Goal: Task Accomplishment & Management: Manage account settings

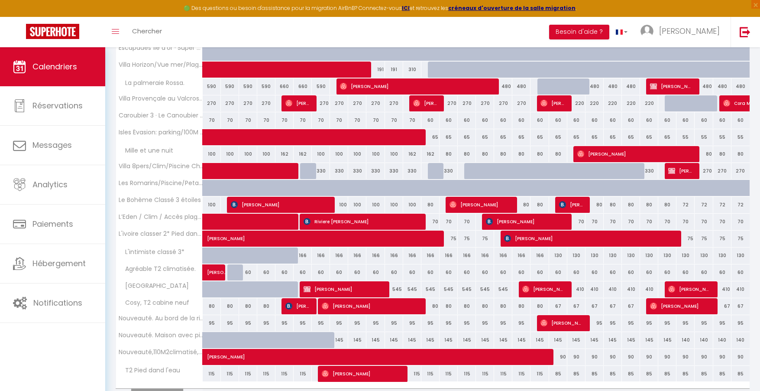
scroll to position [239, 0]
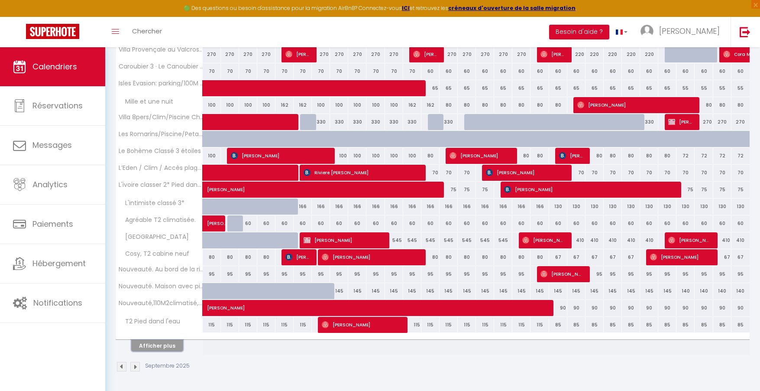
click at [179, 347] on button "Afficher plus" at bounding box center [157, 346] width 52 height 12
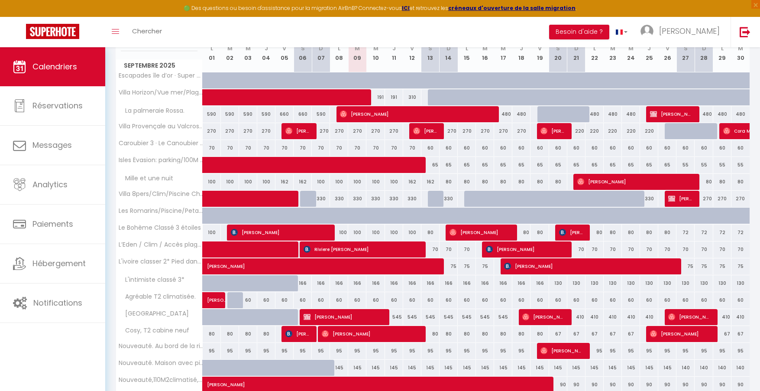
scroll to position [215, 0]
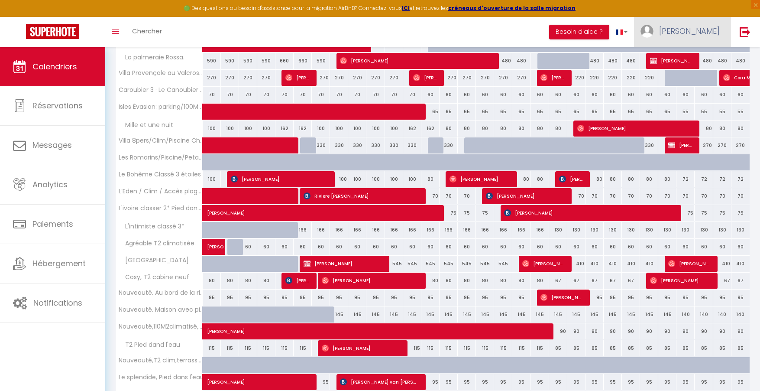
click at [706, 27] on span "[PERSON_NAME]" at bounding box center [689, 31] width 61 height 11
click at [687, 65] on link "Paramètres" at bounding box center [696, 60] width 64 height 15
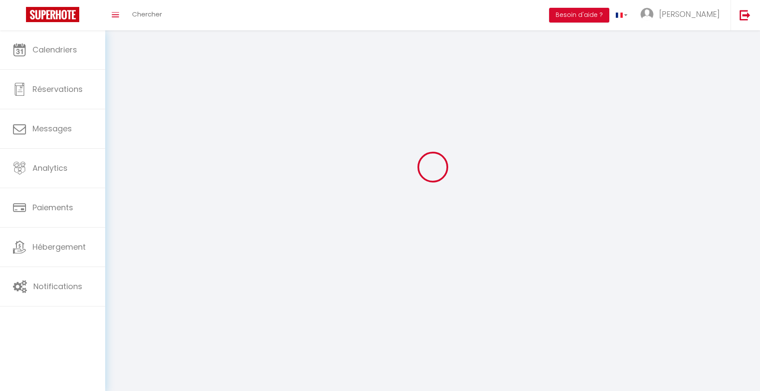
type input "[PERSON_NAME]"
type input "Foraste"
type input "0646260422"
type input "119 avenue albert roux"
type input "83250"
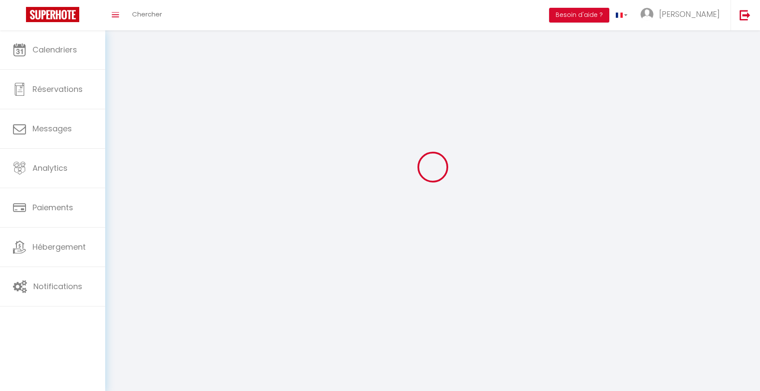
type input "LA LONDE LES MAURES"
type input "QooV51fMjQIrava63YQBgabAI"
type input "SOc4mKAXwJK9ClcT49Xh11s0w"
type input "https://app.superhote.com/#/get-available-rentals/SOc4mKAXwJK9ClcT49Xh11s0w"
select select "28"
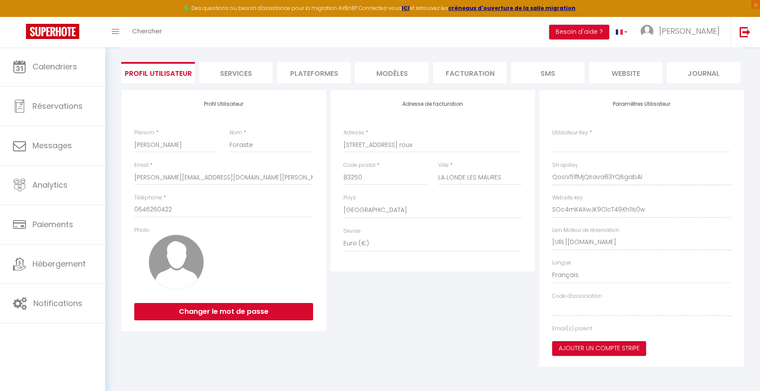
type input "QooV51fMjQIrava63YQBgabAI"
type input "SOc4mKAXwJK9ClcT49Xh11s0w"
type input "https://app.superhote.com/#/get-available-rentals/SOc4mKAXwJK9ClcT49Xh11s0w"
select select "fr"
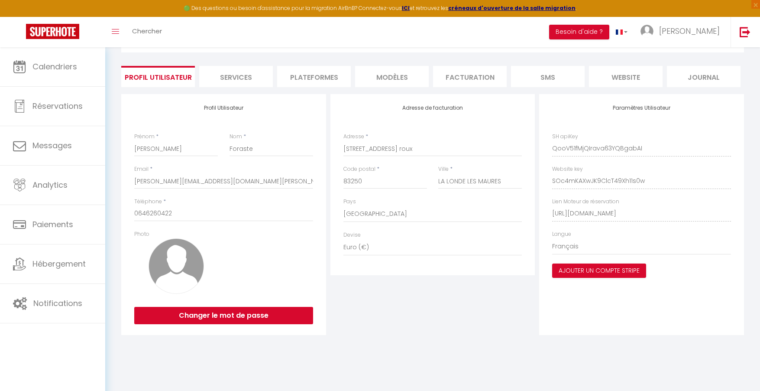
click at [300, 72] on li "Plateformes" at bounding box center [314, 76] width 74 height 21
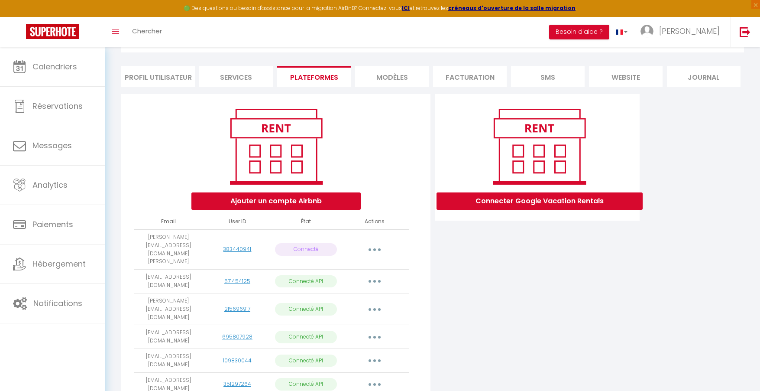
scroll to position [215, 0]
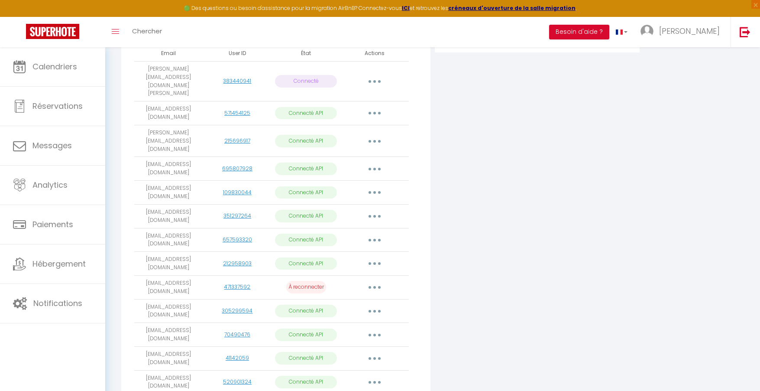
click at [367, 106] on button "button" at bounding box center [374, 113] width 24 height 14
click at [352, 126] on link "Importer les appartements" at bounding box center [336, 133] width 96 height 15
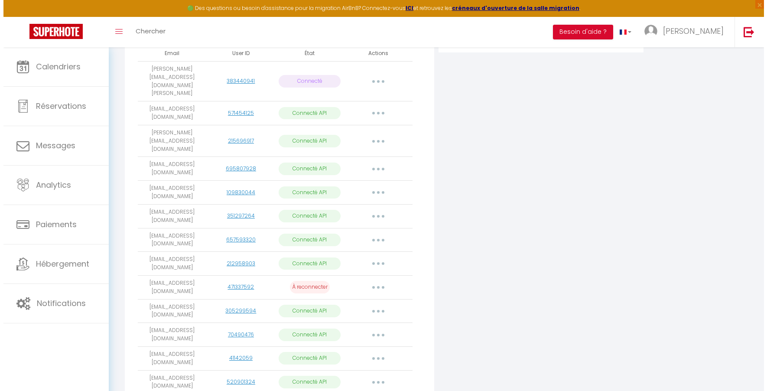
scroll to position [209, 0]
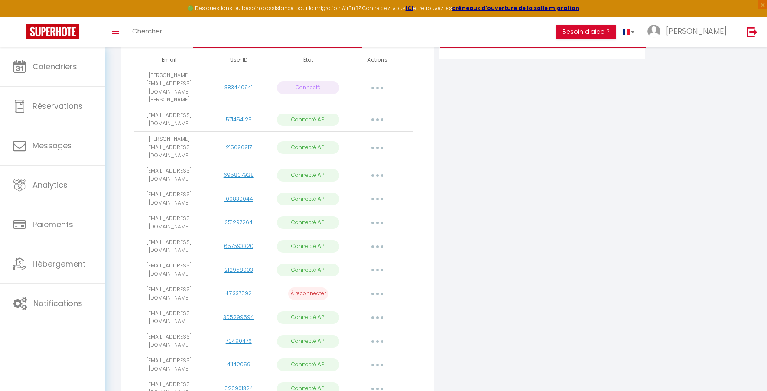
select select
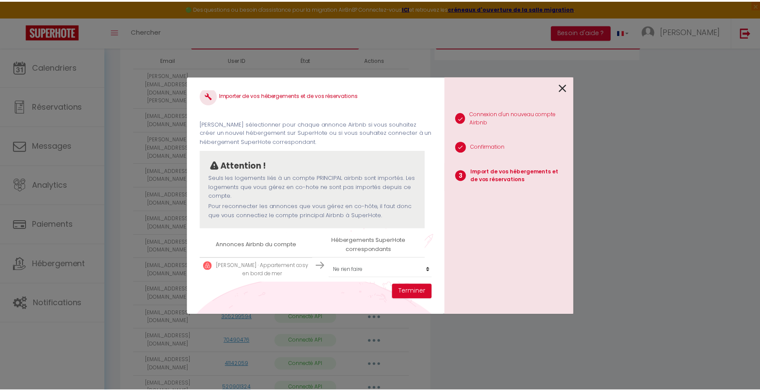
scroll to position [20, 0]
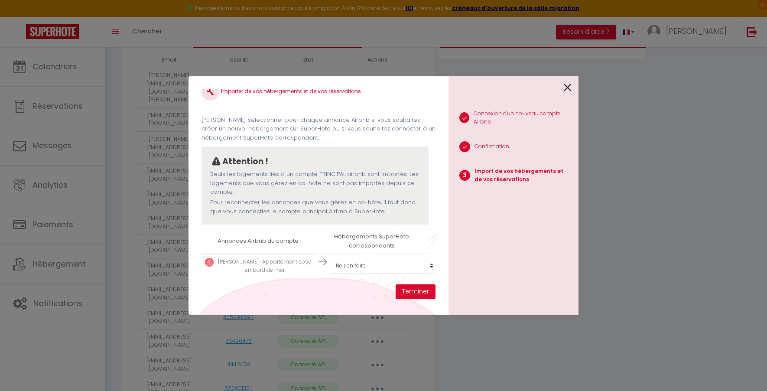
click at [570, 88] on icon at bounding box center [567, 87] width 8 height 13
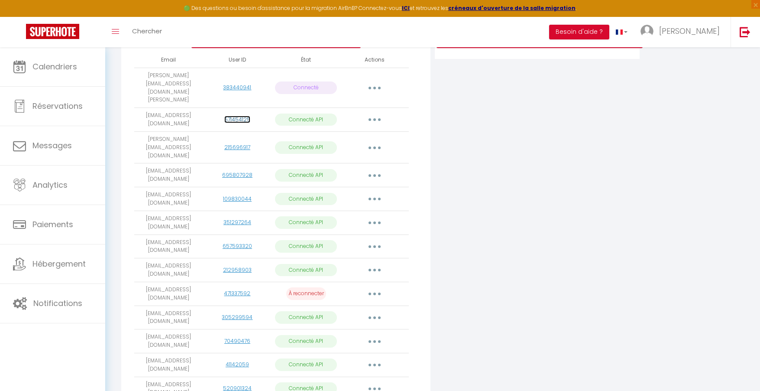
click at [237, 116] on link "571454125" at bounding box center [237, 119] width 26 height 7
click at [375, 292] on icon "button" at bounding box center [374, 293] width 3 height 3
click at [344, 337] on link "Reconnecter le compte" at bounding box center [336, 344] width 96 height 15
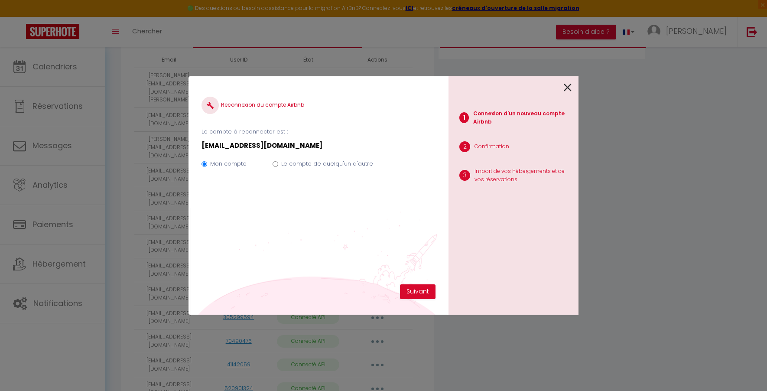
click at [273, 166] on input "Le compte de quelqu'un d'autre" at bounding box center [275, 164] width 6 height 6
radio input "true"
radio input "false"
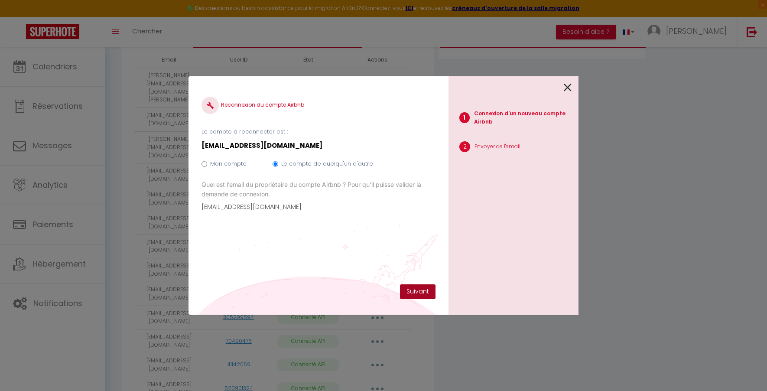
click at [406, 291] on button "Suivant" at bounding box center [418, 291] width 36 height 15
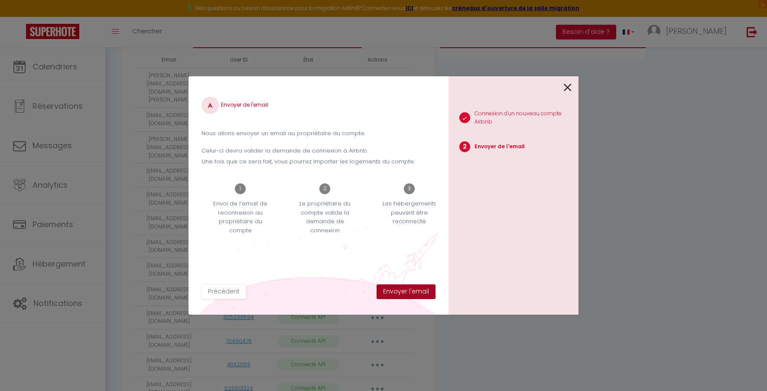
click at [410, 293] on button "Envoyer l'email" at bounding box center [405, 291] width 59 height 15
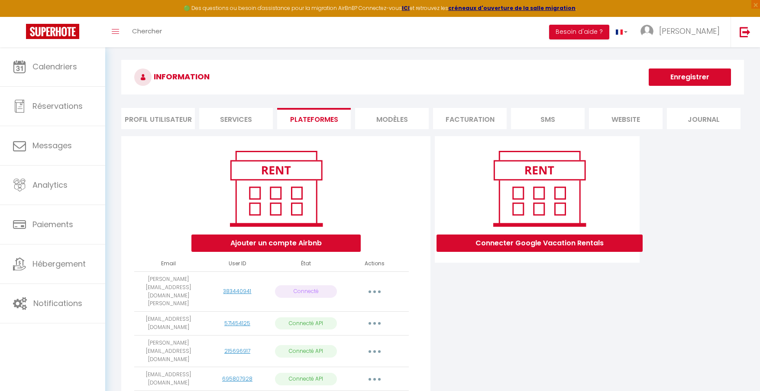
scroll to position [13, 0]
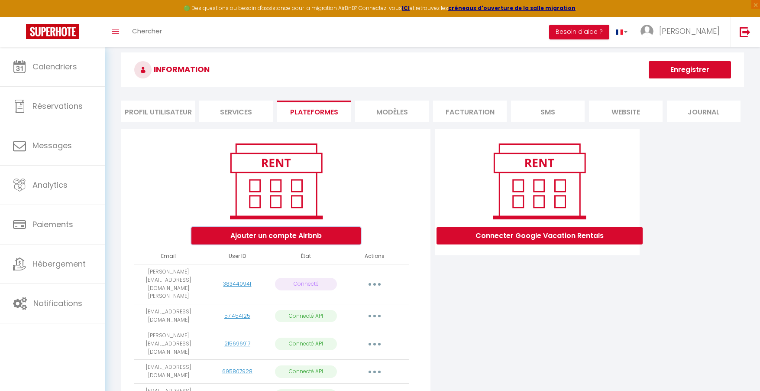
click at [310, 228] on button "Ajouter un compte Airbnb" at bounding box center [275, 235] width 169 height 17
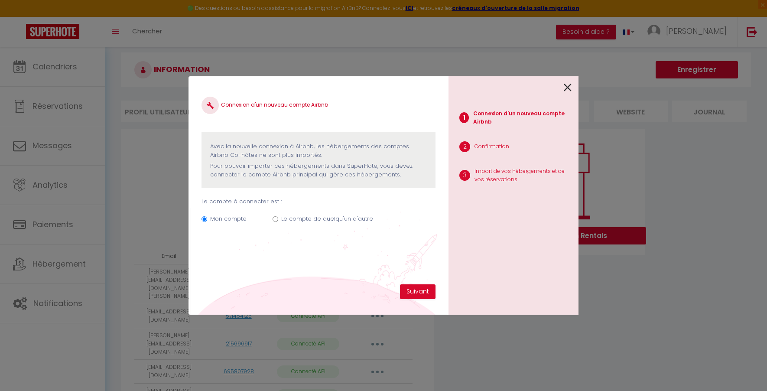
click at [275, 220] on input "Le compte de quelqu'un d'autre" at bounding box center [275, 219] width 6 height 6
radio input "true"
radio input "false"
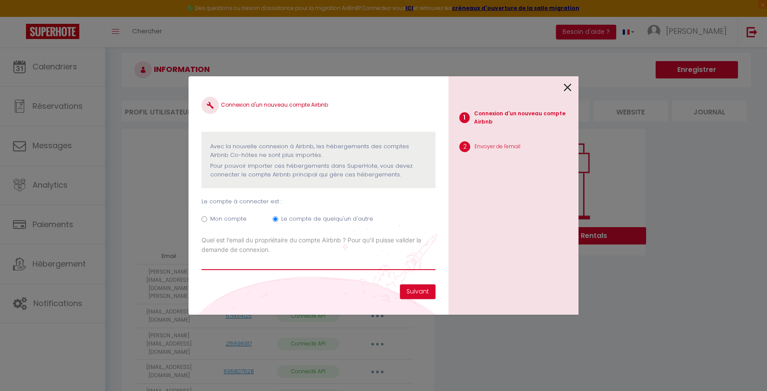
click at [269, 261] on input "Email connexion Airbnb" at bounding box center [318, 262] width 234 height 16
type input "[EMAIL_ADDRESS][DOMAIN_NAME]"
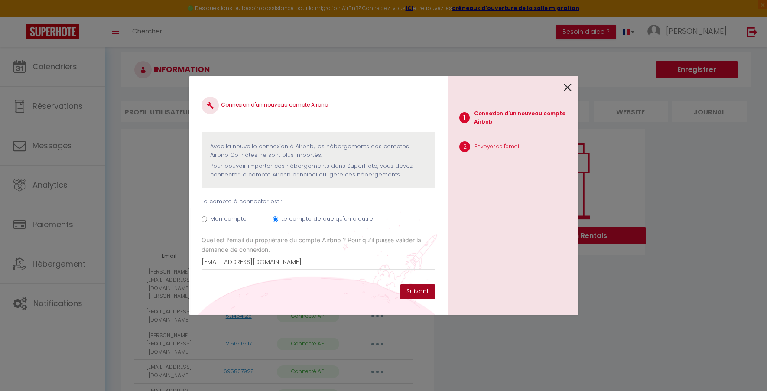
click at [411, 291] on button "Suivant" at bounding box center [418, 291] width 36 height 15
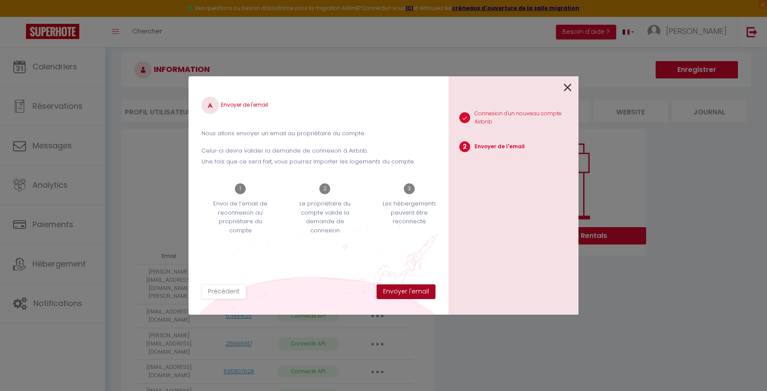
click at [411, 291] on button "Envoyer l'email" at bounding box center [405, 291] width 59 height 15
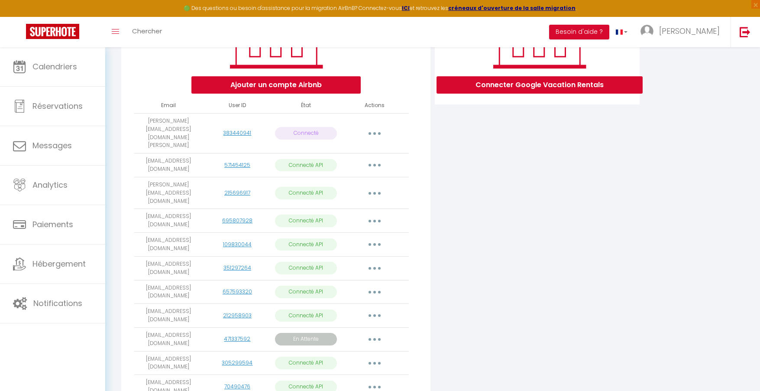
scroll to position [160, 0]
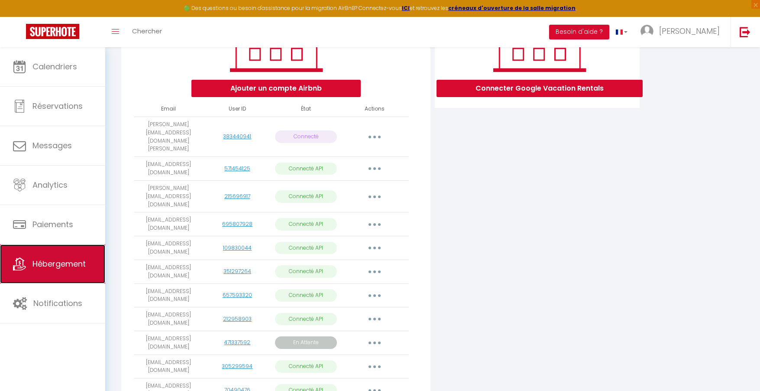
click at [74, 264] on span "Hébergement" at bounding box center [58, 263] width 53 height 11
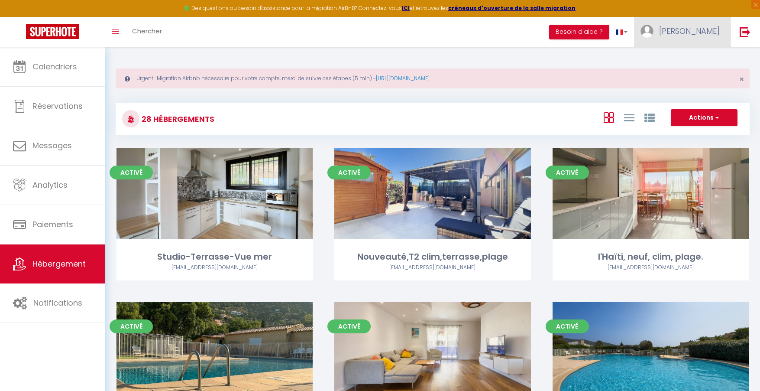
click at [654, 28] on img at bounding box center [647, 31] width 13 height 13
click at [679, 62] on link "Paramètres" at bounding box center [696, 60] width 64 height 15
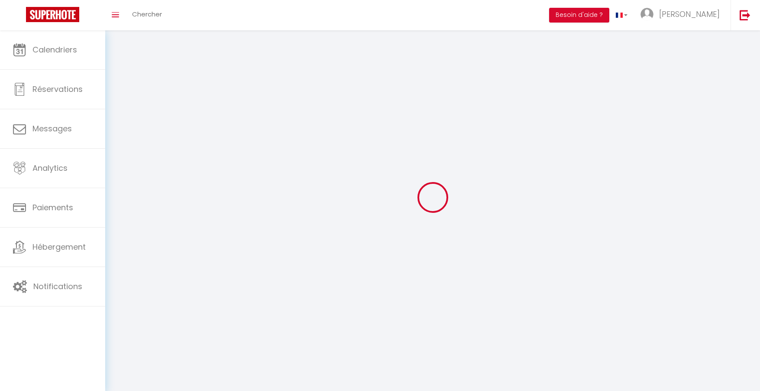
type input "[PERSON_NAME]"
type input "Foraste"
type input "0646260422"
type input "119 avenue albert roux"
type input "83250"
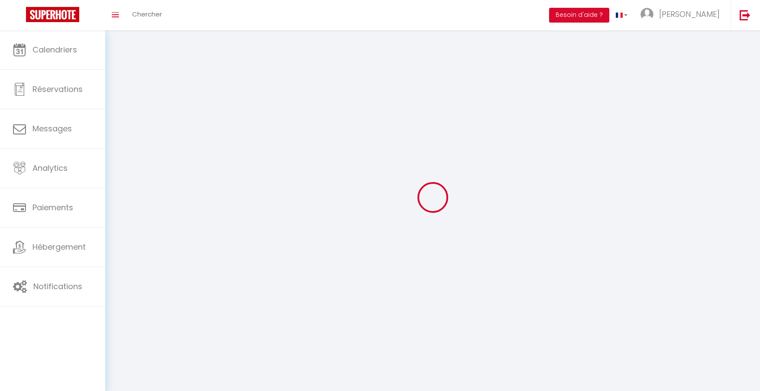
type input "LA LONDE LES MAURES"
type input "QooV51fMjQIrava63YQBgabAI"
type input "SOc4mKAXwJK9ClcT49Xh11s0w"
type input "https://app.superhote.com/#/get-available-rentals/SOc4mKAXwJK9ClcT49Xh11s0w"
select select "28"
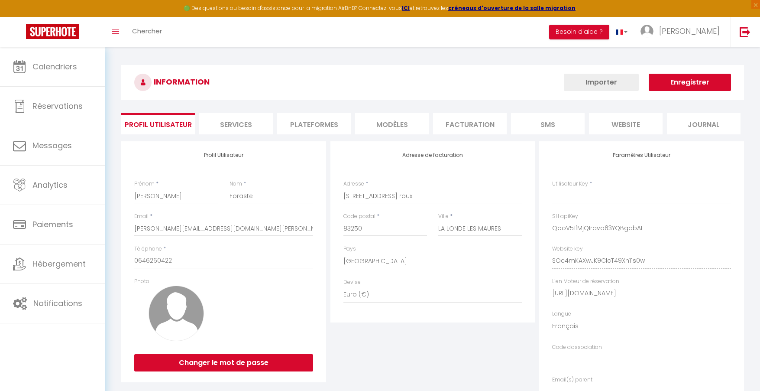
type input "QooV51fMjQIrava63YQBgabAI"
type input "SOc4mKAXwJK9ClcT49Xh11s0w"
type input "https://app.superhote.com/#/get-available-rentals/SOc4mKAXwJK9ClcT49Xh11s0w"
select select "fr"
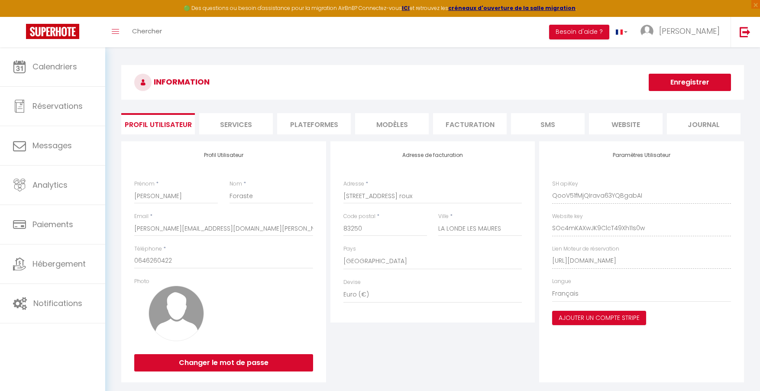
click at [313, 127] on li "Plateformes" at bounding box center [314, 123] width 74 height 21
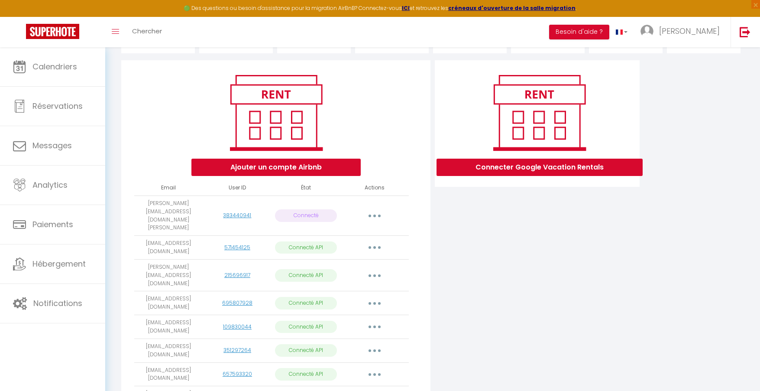
scroll to position [169, 0]
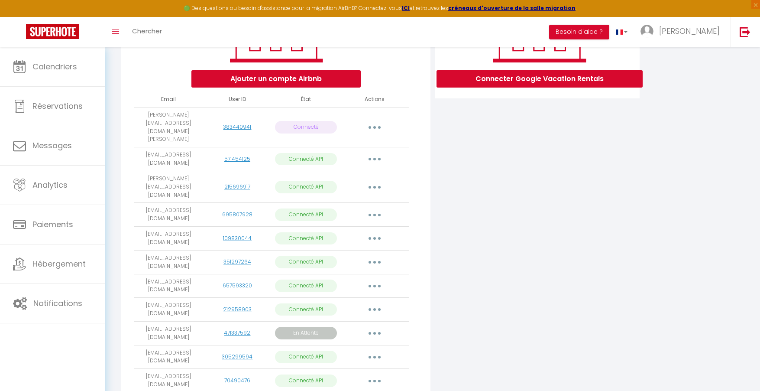
click at [379, 152] on button "button" at bounding box center [374, 159] width 24 height 14
click at [327, 171] on link "Importer les appartements" at bounding box center [336, 178] width 96 height 15
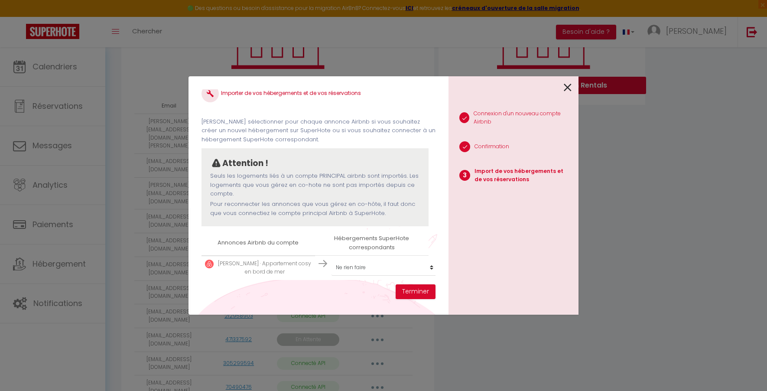
scroll to position [20, 0]
click at [404, 257] on select "Créer un nouvel hébergement Ne rien faire Studio-Terrasse-Vue mer Nouveauté,T2 …" at bounding box center [384, 265] width 107 height 16
select select "create_new"
click at [417, 291] on button "Terminer" at bounding box center [415, 291] width 40 height 15
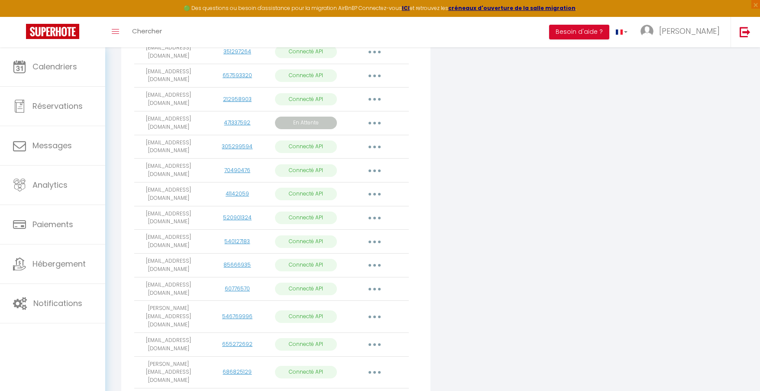
scroll to position [441, 0]
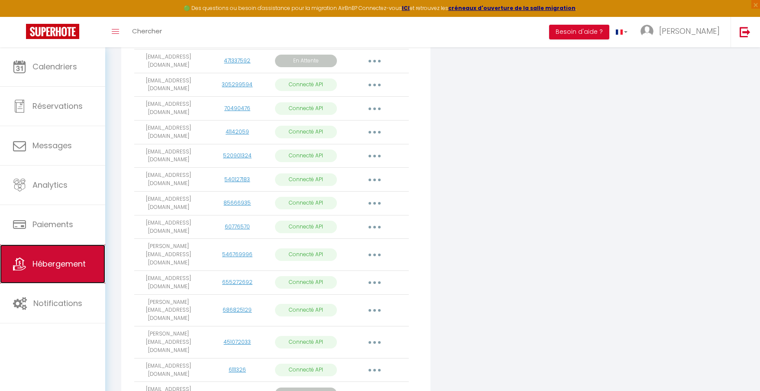
click at [84, 251] on link "Hébergement" at bounding box center [52, 263] width 105 height 39
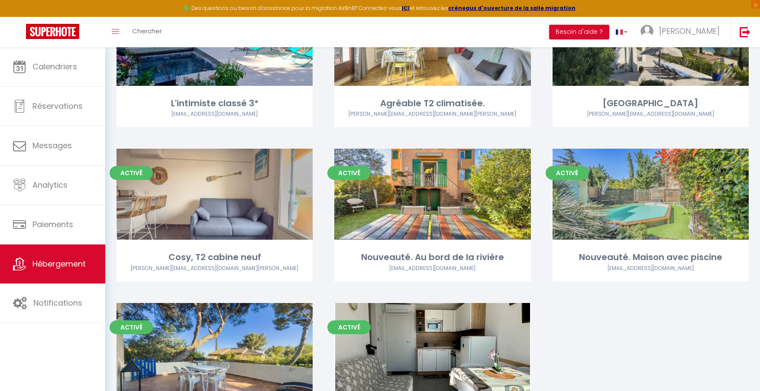
scroll to position [1323, 0]
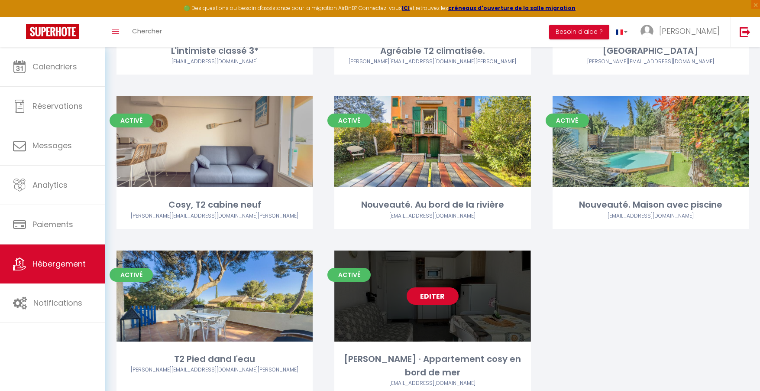
click at [414, 293] on link "Editer" at bounding box center [433, 295] width 52 height 17
select select "3"
select select "2"
select select "1"
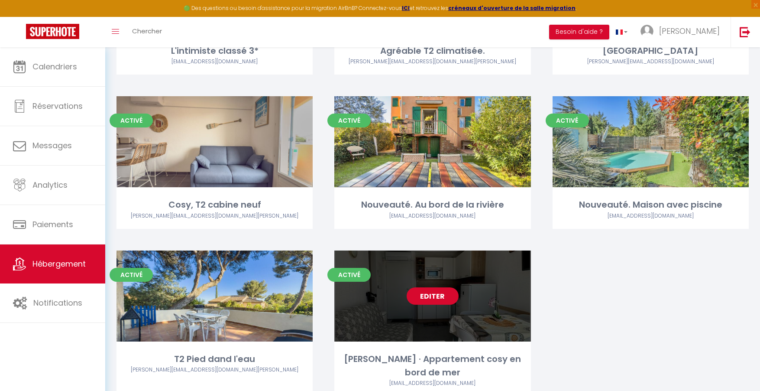
select select "28"
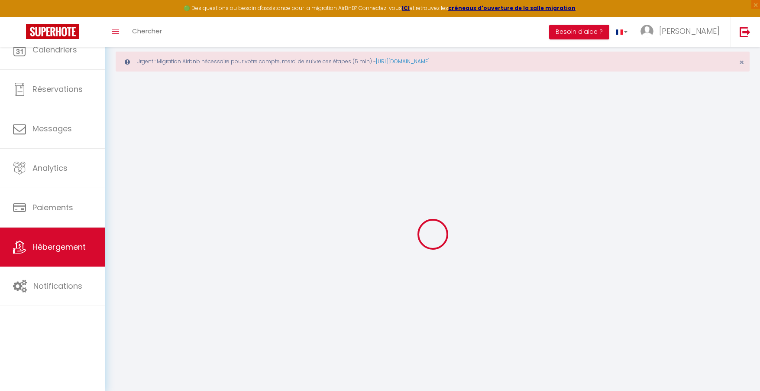
select select
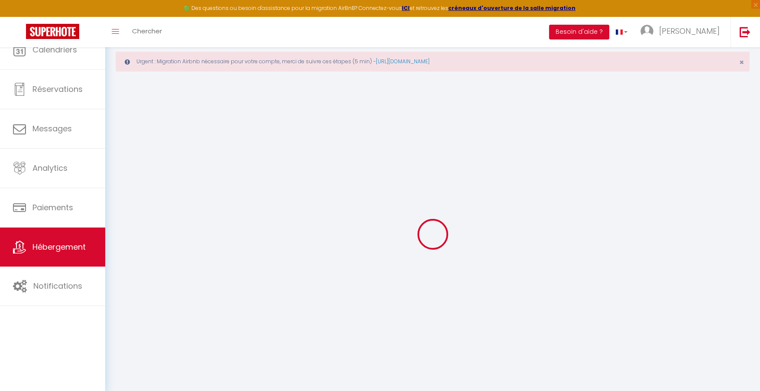
select select
checkbox input "false"
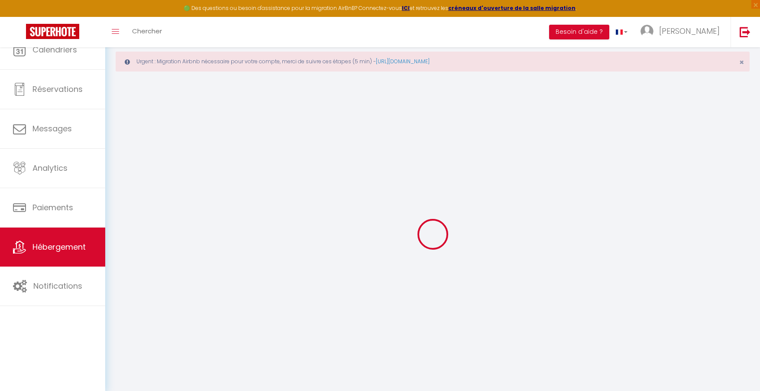
select select
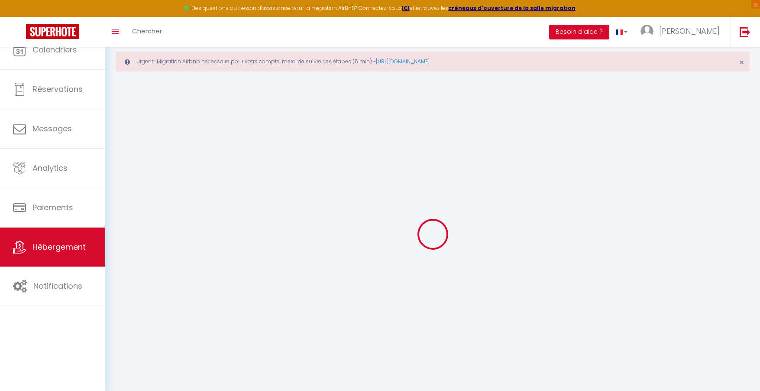
select select
checkbox input "false"
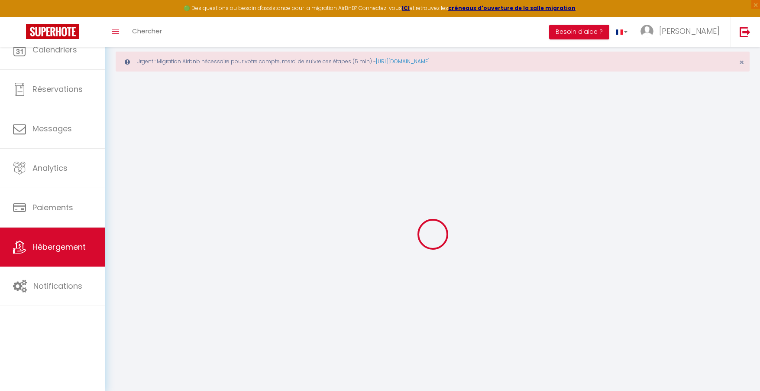
checkbox input "false"
select select
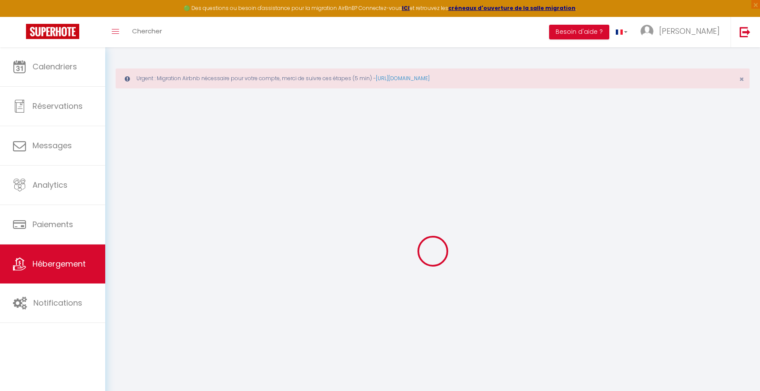
select select
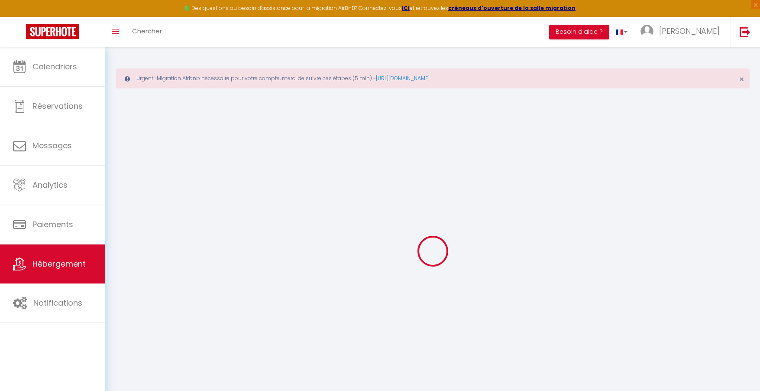
select select
checkbox input "false"
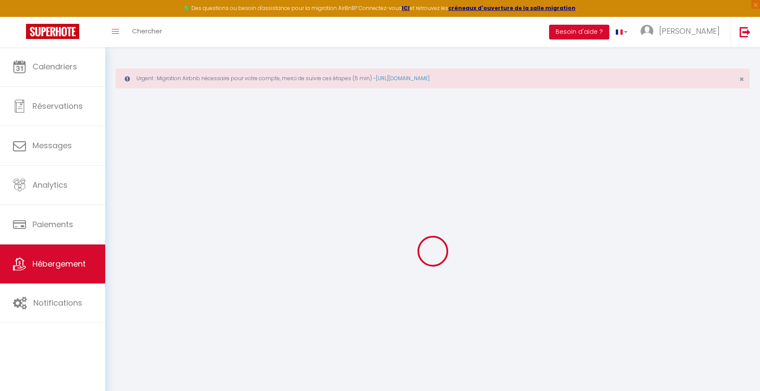
select select
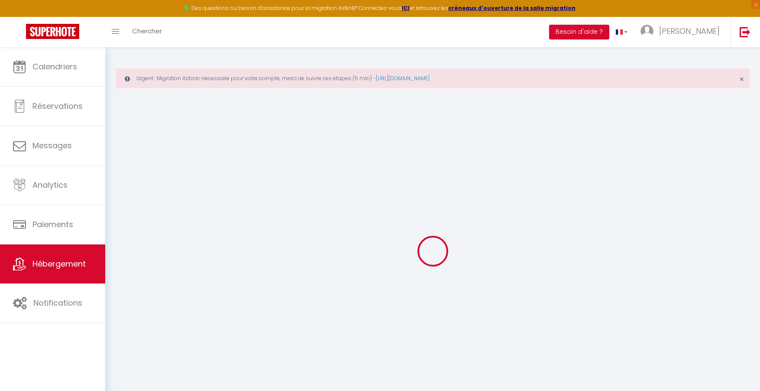
select select
checkbox input "false"
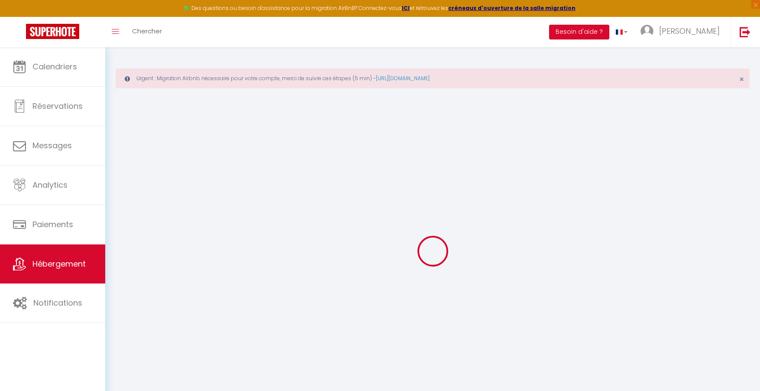
checkbox input "false"
select select
type input "[PERSON_NAME] · Appartement cosy en bord de mer"
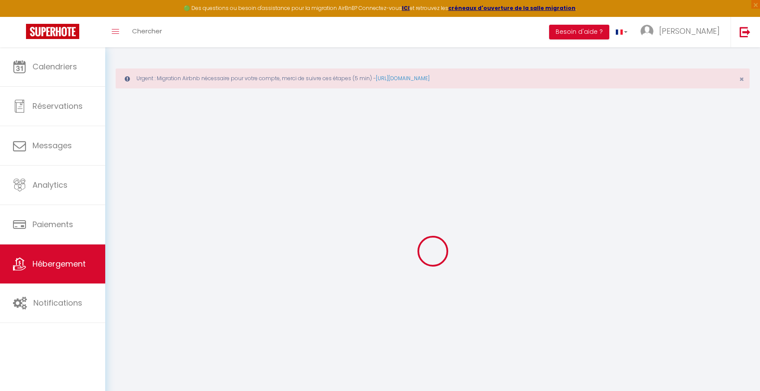
select select "condominium"
type input "52"
type input "55"
select select
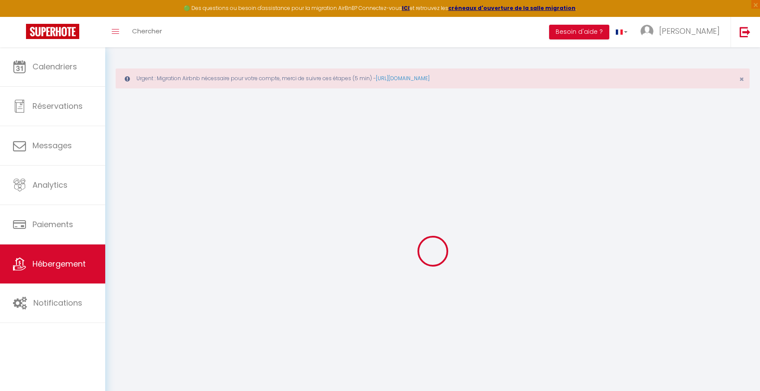
select select
type input "[STREET_ADDRESS]"
type input "83250"
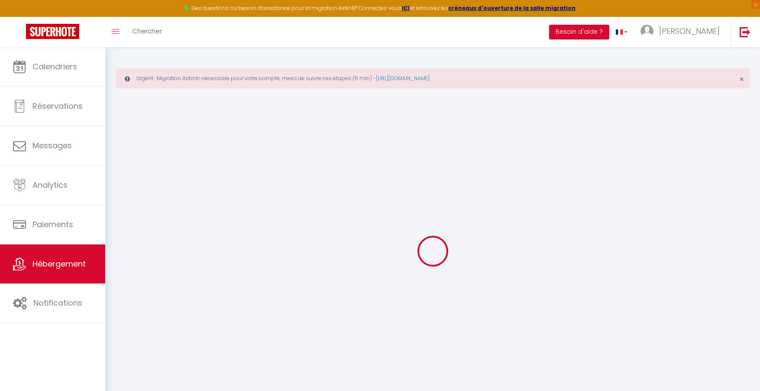
type input "La Londe-les-Maures"
type input "[PERSON_NAME][EMAIL_ADDRESS][DOMAIN_NAME][PERSON_NAME]"
select select
checkbox input "false"
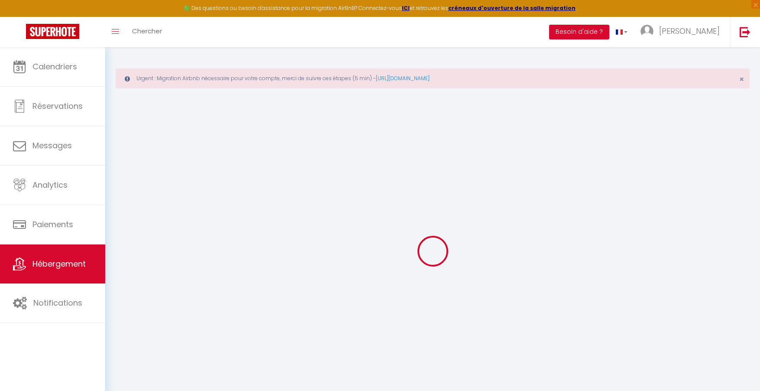
checkbox input "false"
type input "0"
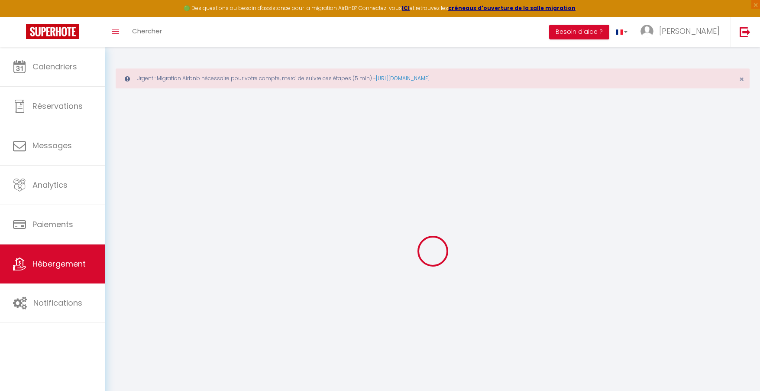
type input "0"
select select
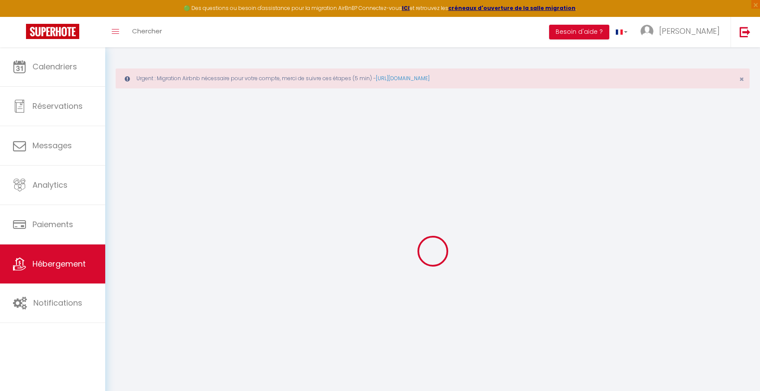
select select
checkbox input "false"
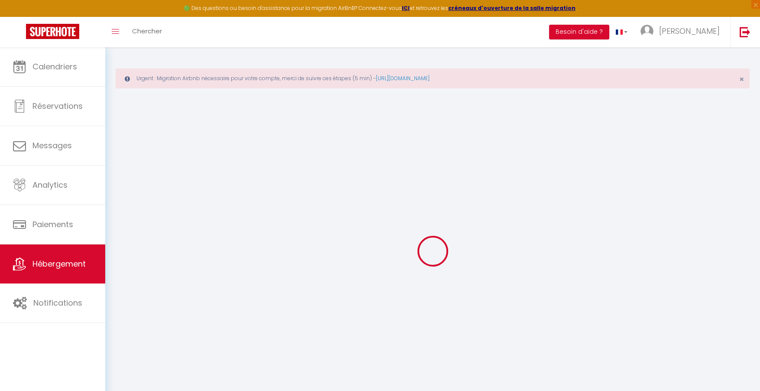
checkbox input "false"
select select
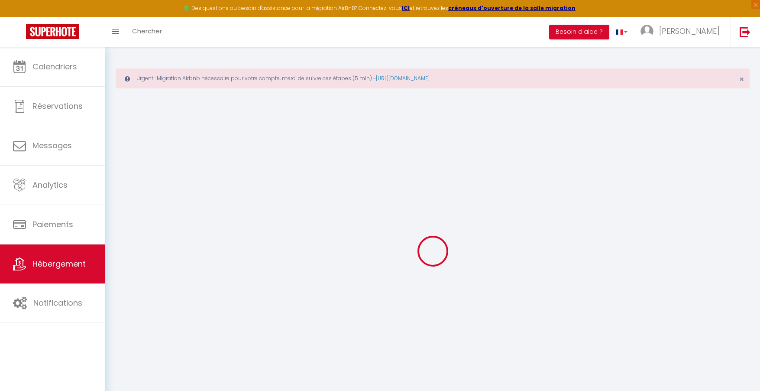
select select
checkbox input "false"
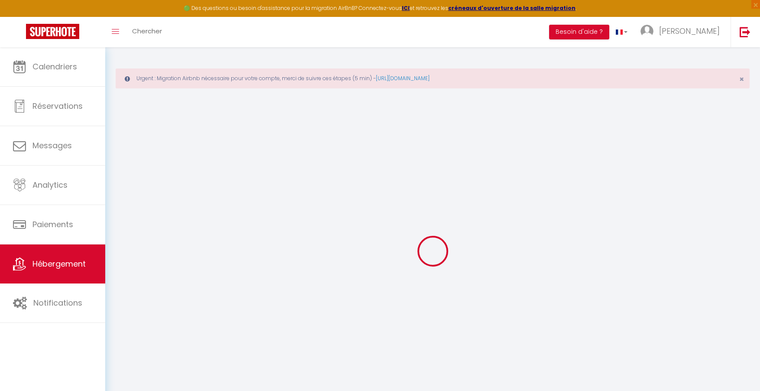
checkbox input "false"
select select
checkbox input "false"
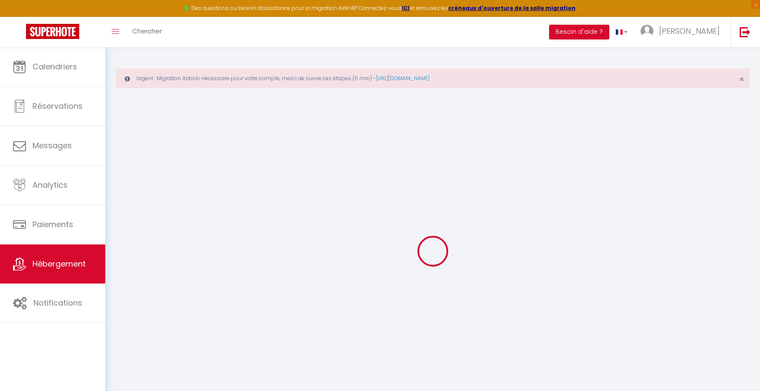
checkbox input "false"
select select "11:00"
select select "23:45"
select select "10:00"
select select "30"
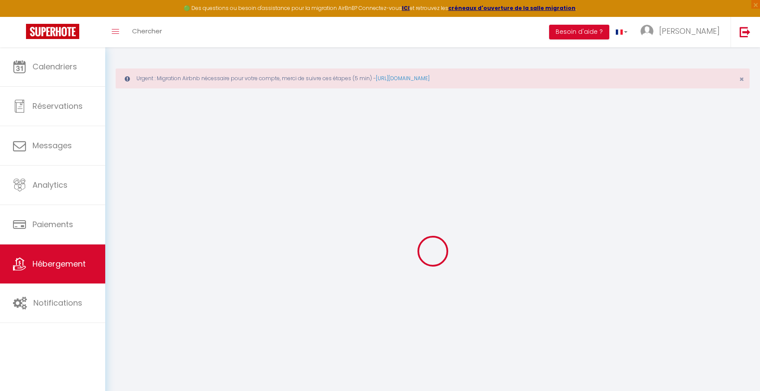
select select "120"
select select
checkbox input "false"
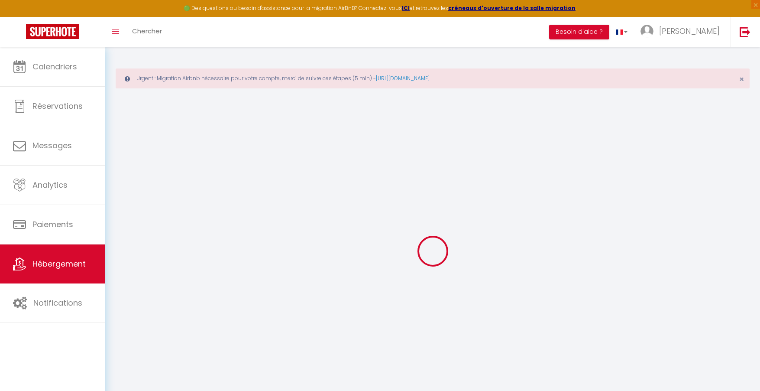
checkbox input "false"
select select
checkbox input "false"
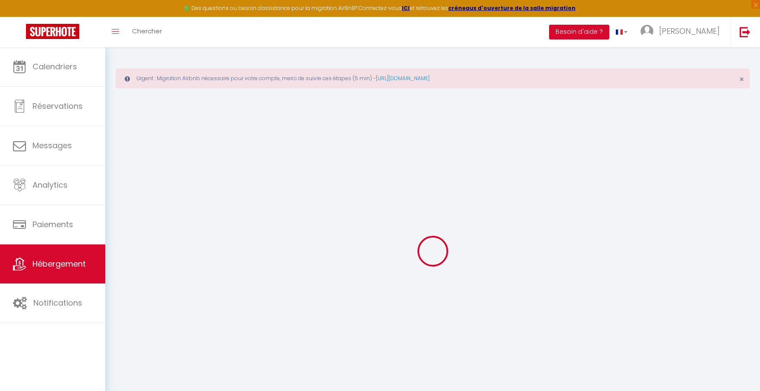
checkbox input "false"
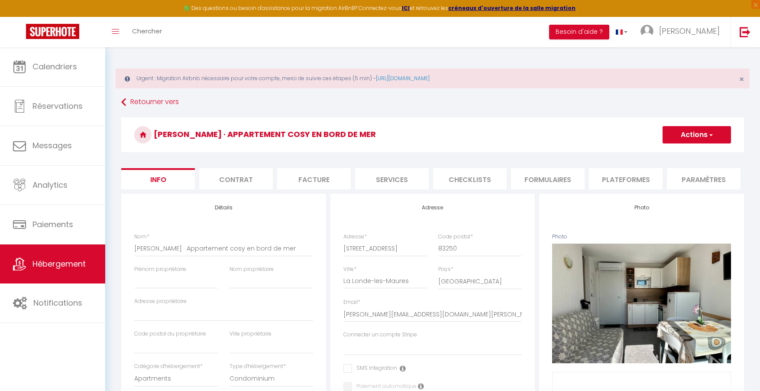
select select
checkbox input "false"
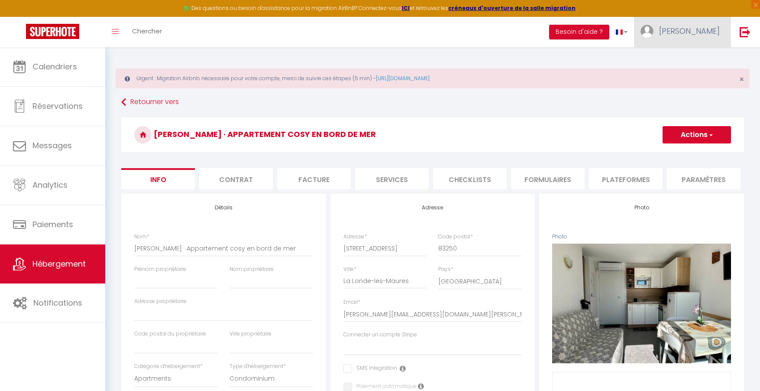
click at [705, 38] on link "[PERSON_NAME]" at bounding box center [682, 32] width 97 height 30
click at [698, 73] on link "Équipe" at bounding box center [696, 75] width 64 height 15
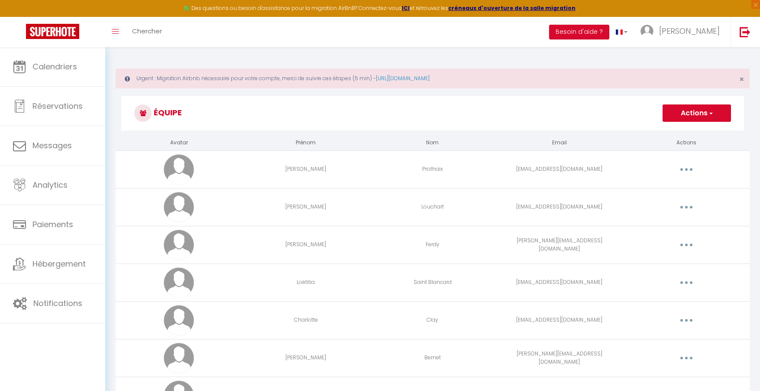
click at [683, 170] on button "button" at bounding box center [686, 169] width 24 height 14
click at [660, 187] on link "Editer" at bounding box center [664, 189] width 64 height 15
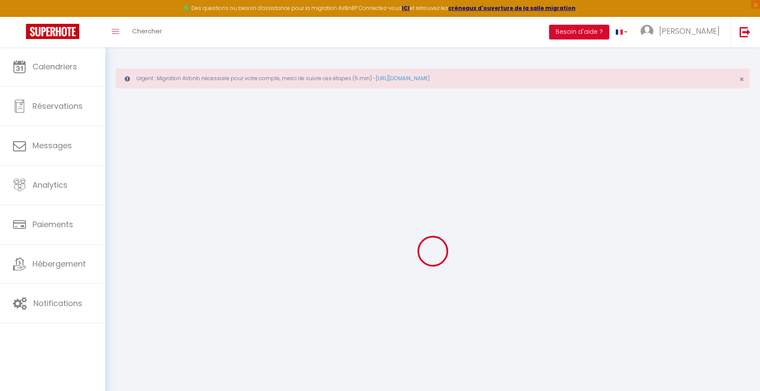
type input "Hélène"
type input "Prothaix"
type input "onsemailange60@yahoo.fr"
type textarea "https://app.superhote.com/#/connect/OHCqOF84HN"
checkbox input "true"
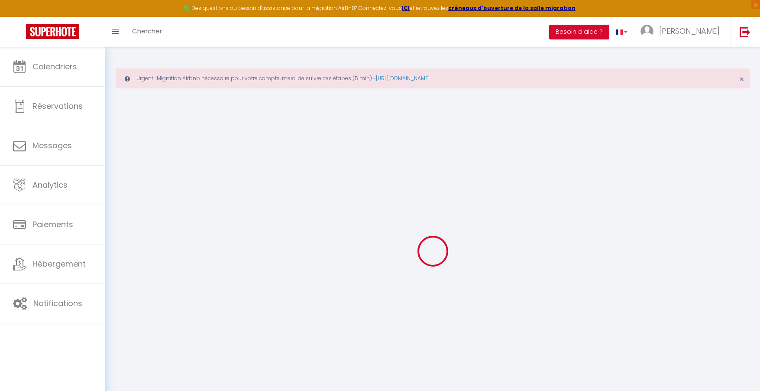
checkbox input "true"
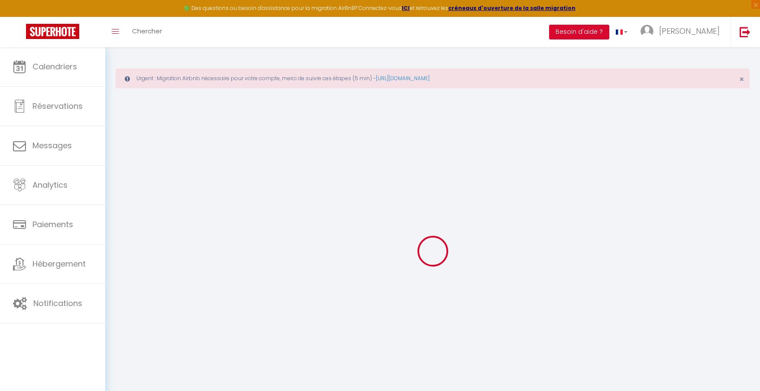
checkbox input "true"
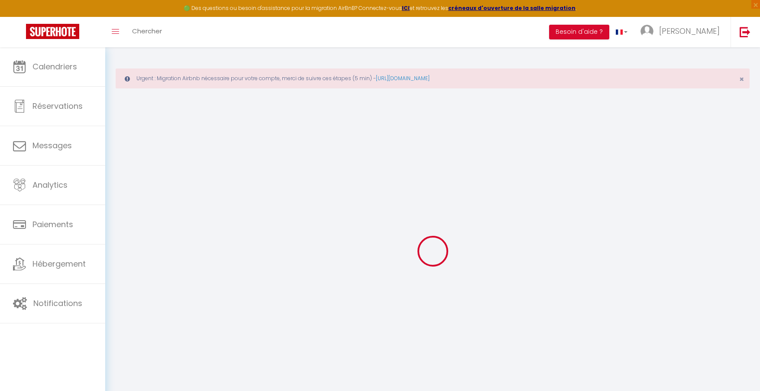
checkbox input "true"
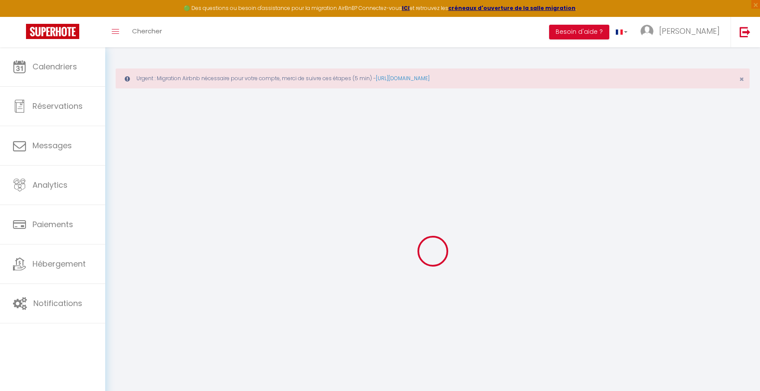
checkbox input "true"
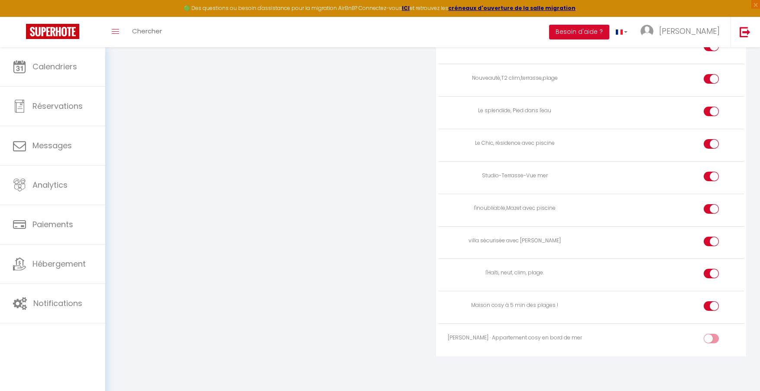
click at [710, 339] on div at bounding box center [711, 338] width 15 height 10
click at [711, 339] on input "checkbox" at bounding box center [718, 339] width 15 height 13
checkbox input "true"
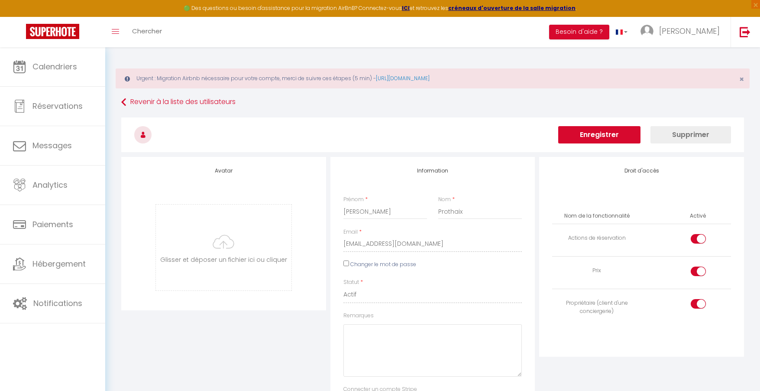
click at [614, 138] on button "Enregistrer" at bounding box center [599, 134] width 82 height 17
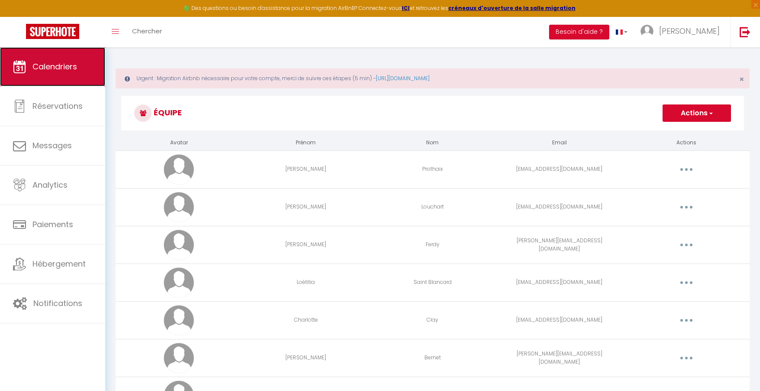
click at [56, 60] on link "Calendriers" at bounding box center [52, 66] width 105 height 39
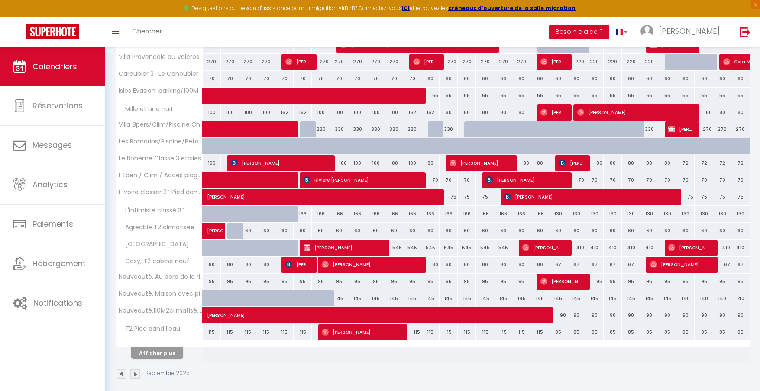
scroll to position [239, 0]
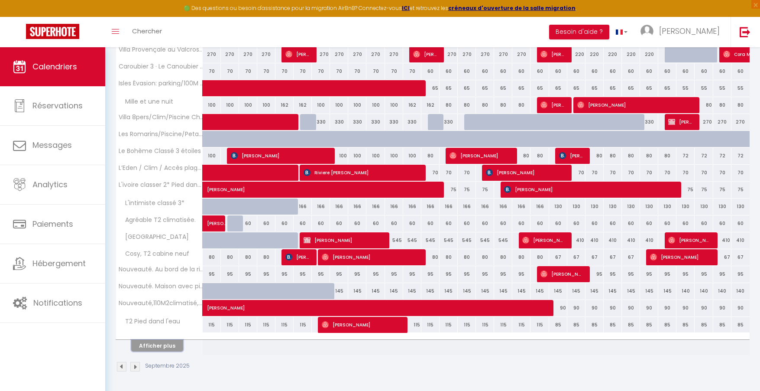
click at [152, 344] on button "Afficher plus" at bounding box center [157, 346] width 52 height 12
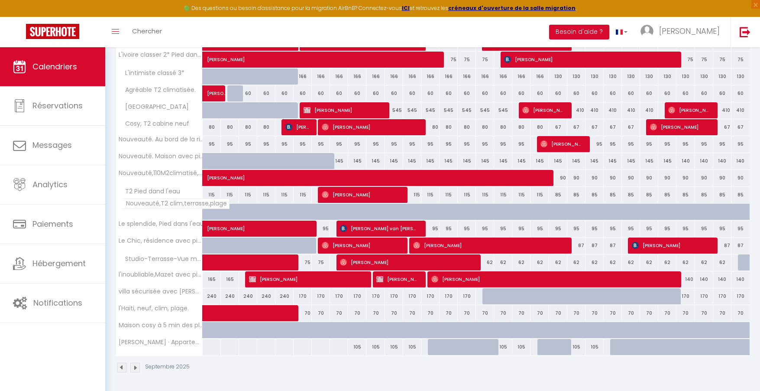
scroll to position [369, 0]
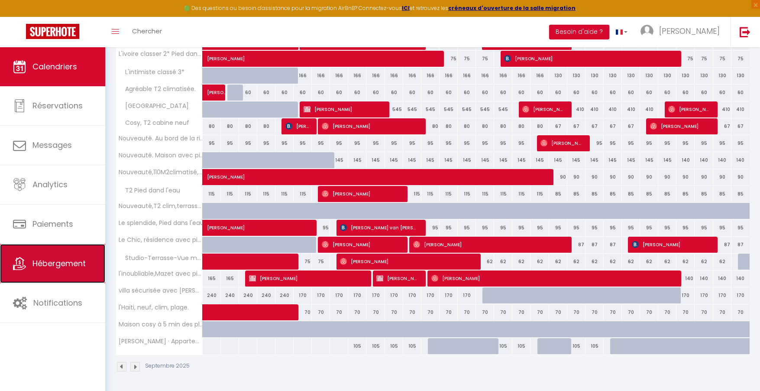
click at [73, 259] on span "Hébergement" at bounding box center [58, 263] width 53 height 11
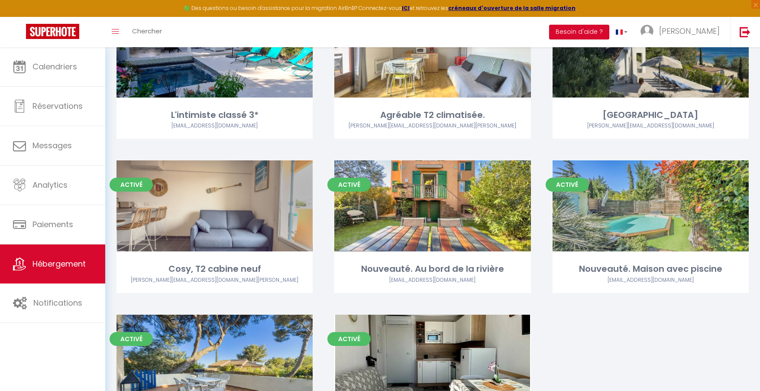
scroll to position [1347, 0]
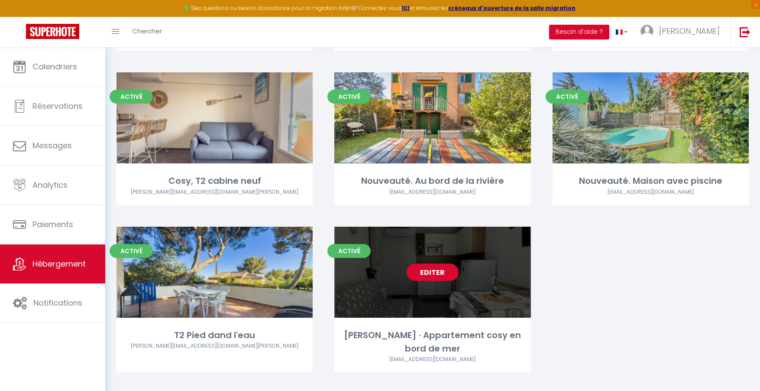
click at [428, 268] on link "Editer" at bounding box center [433, 271] width 52 height 17
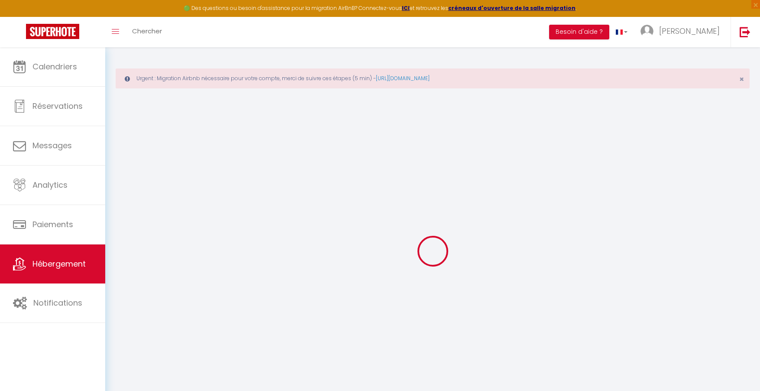
select select "17584-1131228979380257441"
select select
checkbox input "false"
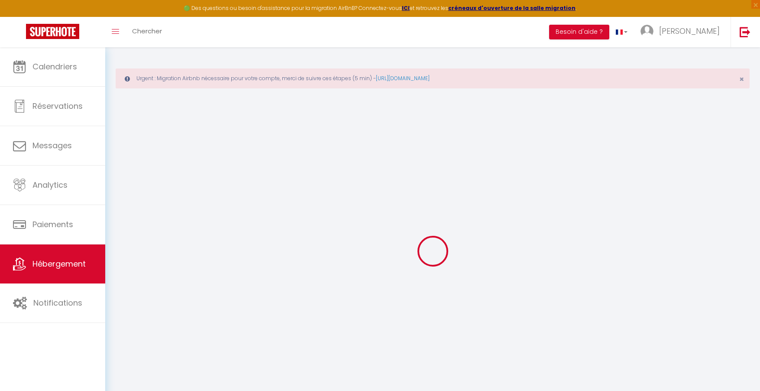
checkbox input "false"
select select "270"
select select "well_reviewed_guests"
select select "EUR"
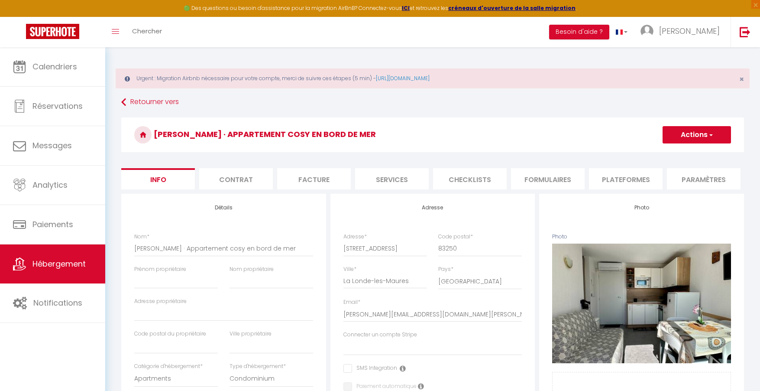
click at [613, 180] on li "Plateformes" at bounding box center [626, 178] width 74 height 21
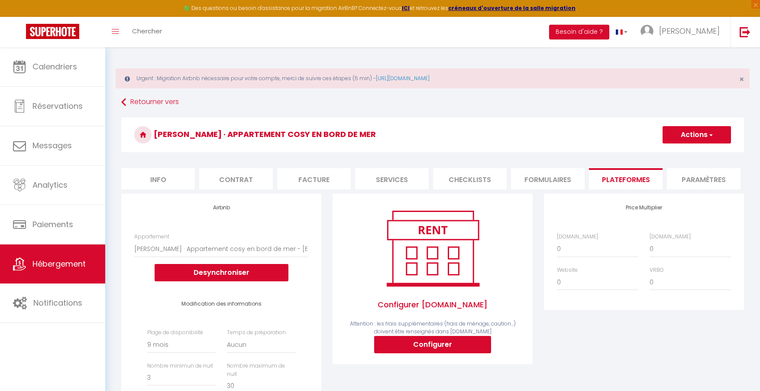
select select
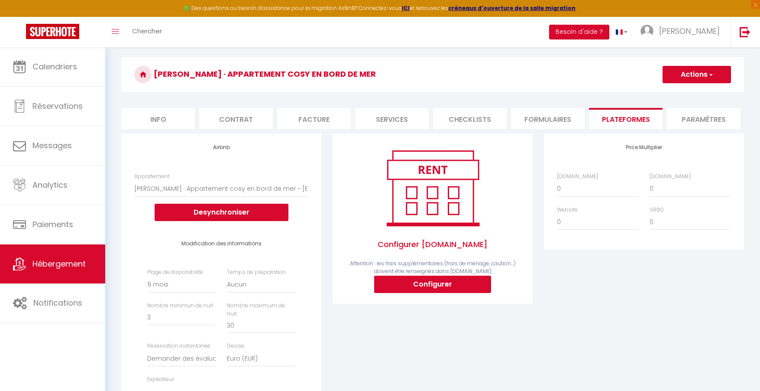
scroll to position [61, 0]
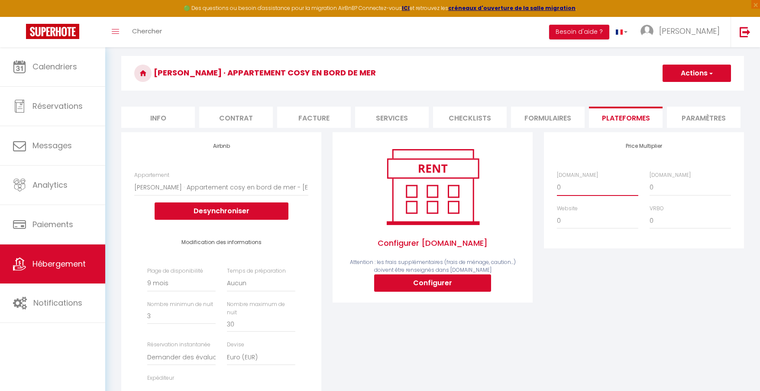
click at [568, 193] on select "0 + 1 % + 2 % + 3 % + 4 % + 5 % + 6 % + 7 % + 8 % + 9 %" at bounding box center [597, 187] width 81 height 16
select select "+ 22 %"
select select
click at [666, 195] on select "0 + 1 % + 2 % + 3 % + 4 % + 5 % + 6 % + 7 % + 8 % + 9 %" at bounding box center [690, 187] width 81 height 16
select select "+ 22 %"
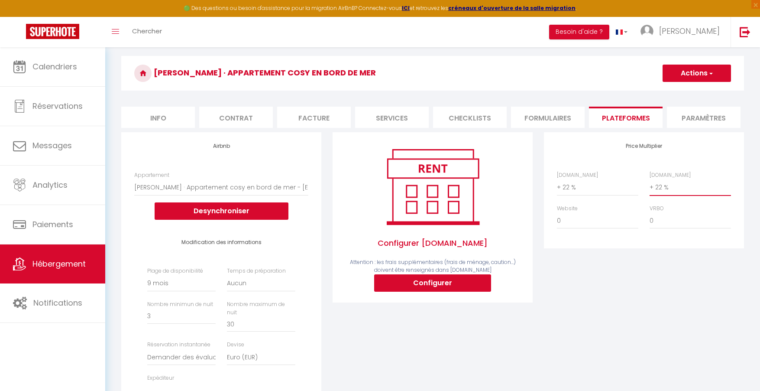
select select
click at [674, 73] on button "Actions" at bounding box center [697, 73] width 68 height 17
click at [674, 97] on link "Enregistrer" at bounding box center [696, 92] width 68 height 11
select select
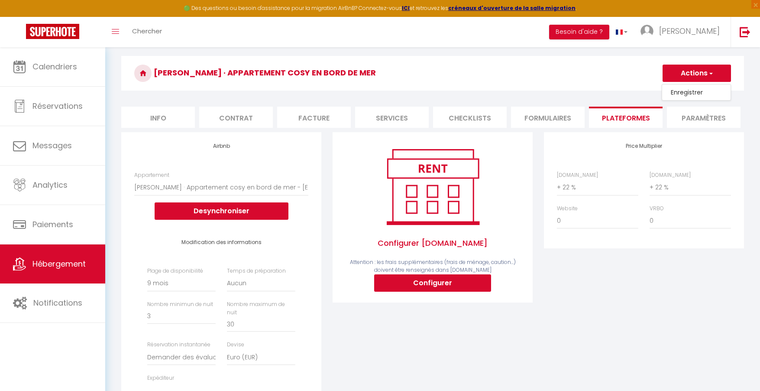
select select
select select "270"
select select "well_reviewed_guests"
select select "EUR"
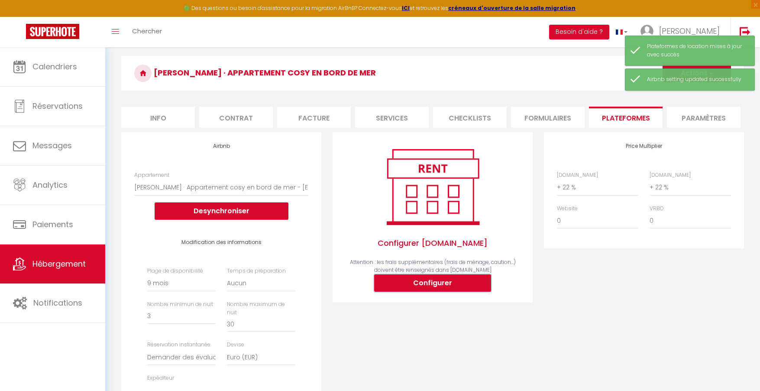
click at [464, 289] on button "Configurer" at bounding box center [432, 282] width 117 height 17
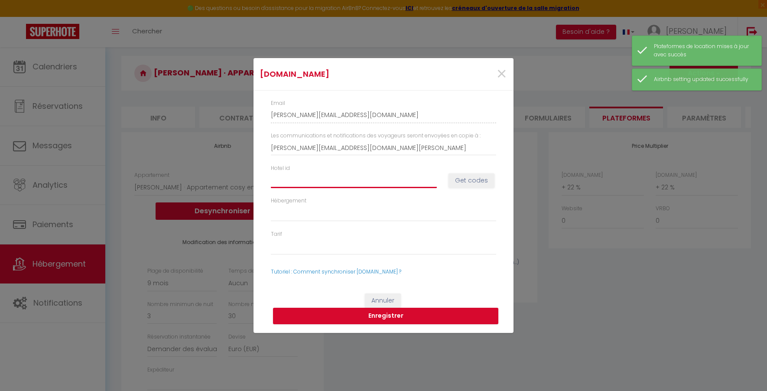
click at [374, 180] on input "Hotel id" at bounding box center [354, 180] width 166 height 16
paste input "12947550"
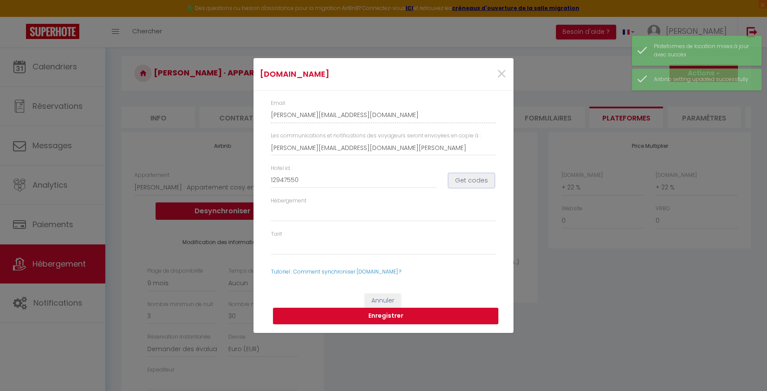
click at [466, 182] on button "Get codes" at bounding box center [471, 180] width 46 height 15
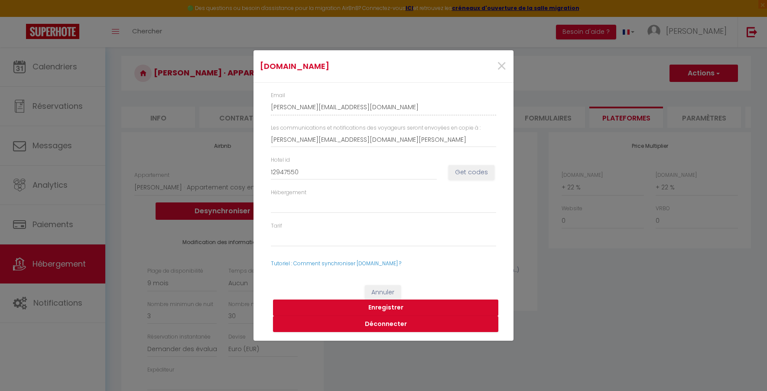
click at [388, 306] on button "Enregistrer" at bounding box center [385, 307] width 225 height 16
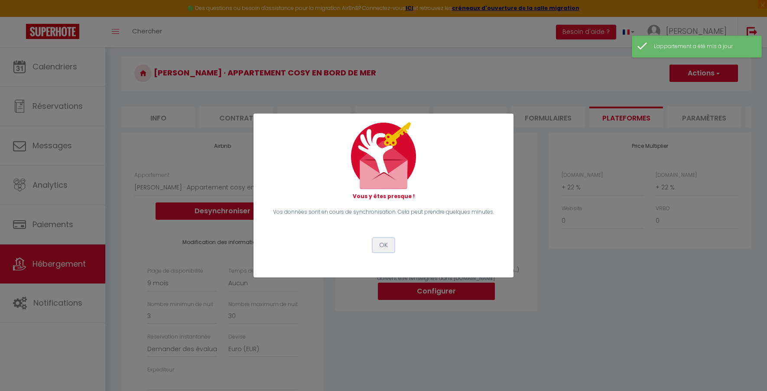
click at [383, 239] on button "OK" at bounding box center [383, 245] width 22 height 15
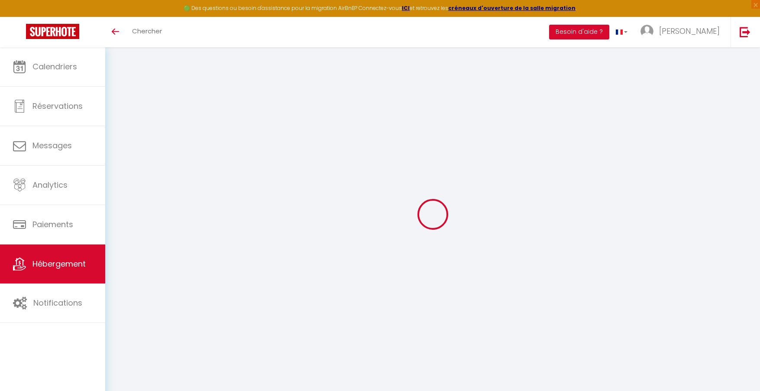
scroll to position [47, 0]
select select "270"
select select "well_reviewed_guests"
select select "EUR"
select select
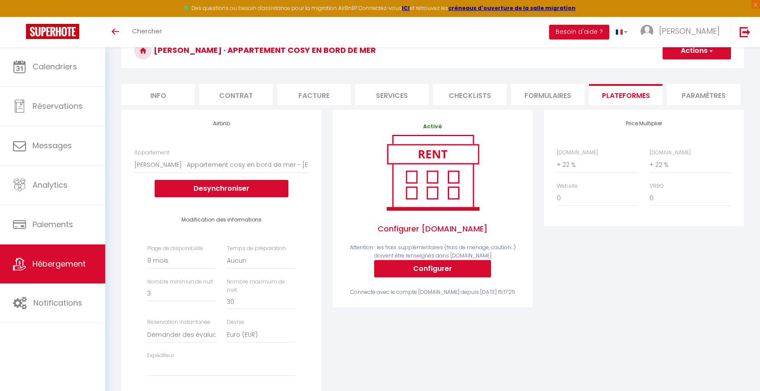
scroll to position [0, 0]
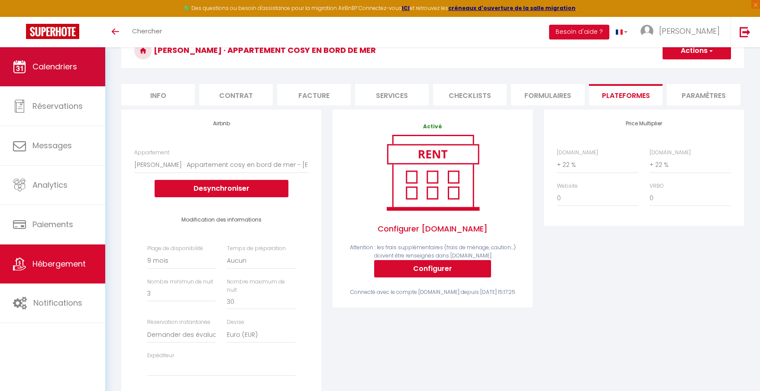
click at [72, 68] on span "Calendriers" at bounding box center [54, 66] width 45 height 11
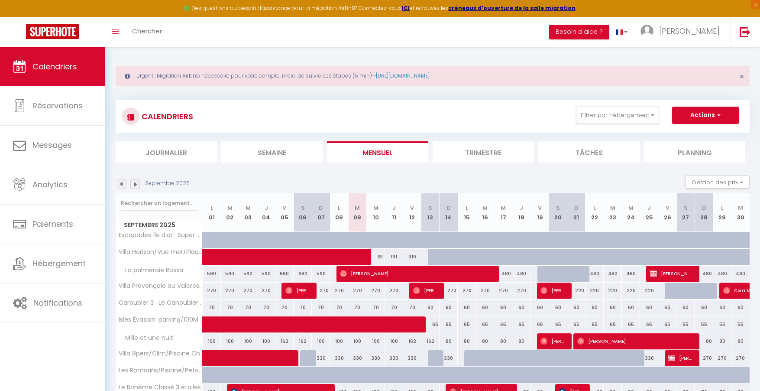
scroll to position [239, 0]
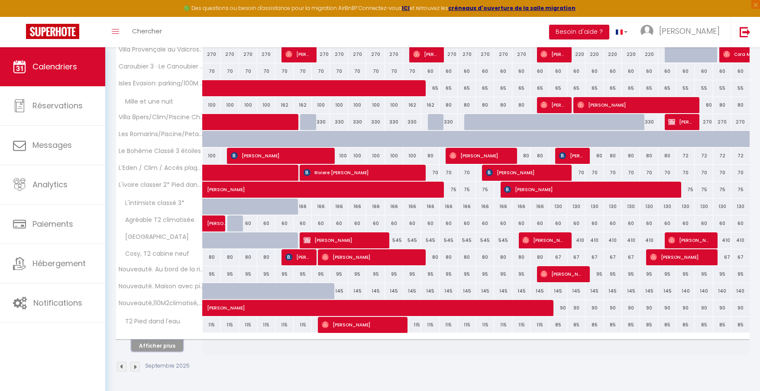
click at [170, 348] on button "Afficher plus" at bounding box center [157, 346] width 52 height 12
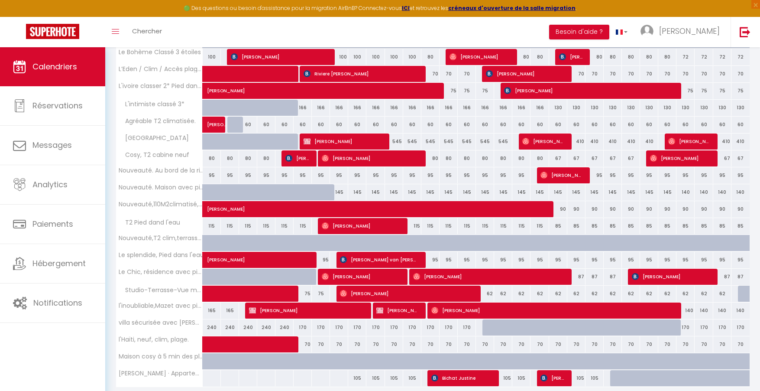
scroll to position [369, 0]
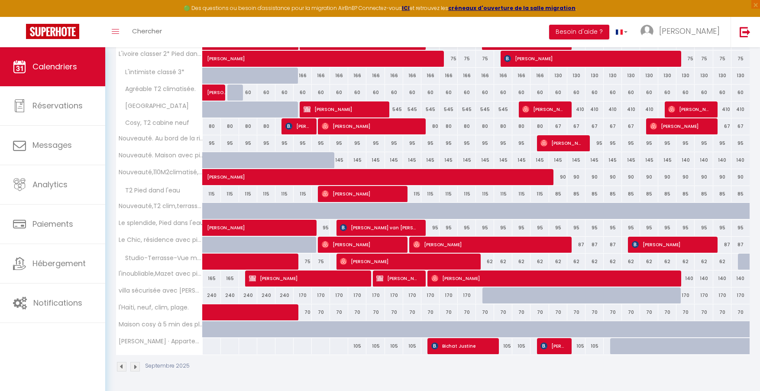
click at [134, 370] on img at bounding box center [135, 367] width 10 height 10
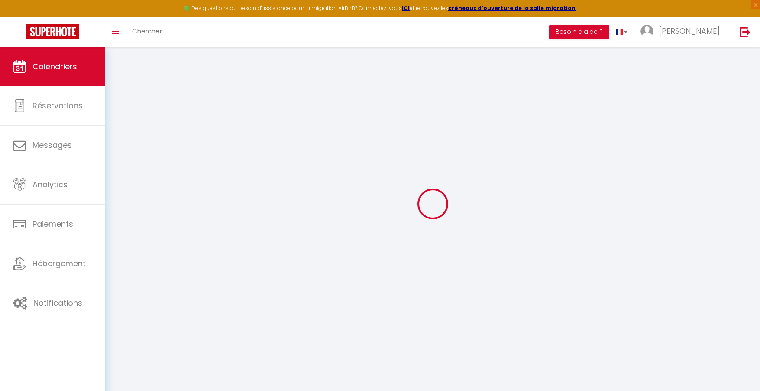
scroll to position [239, 0]
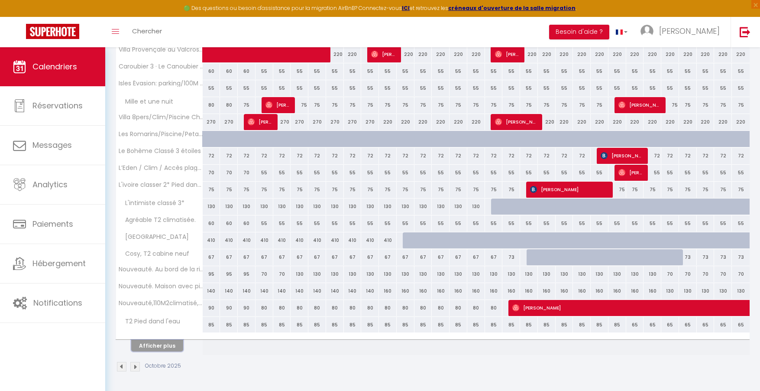
click at [146, 348] on button "Afficher plus" at bounding box center [157, 346] width 52 height 12
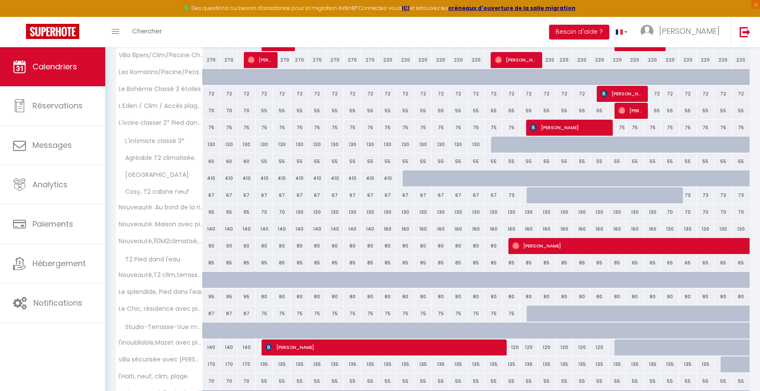
scroll to position [369, 0]
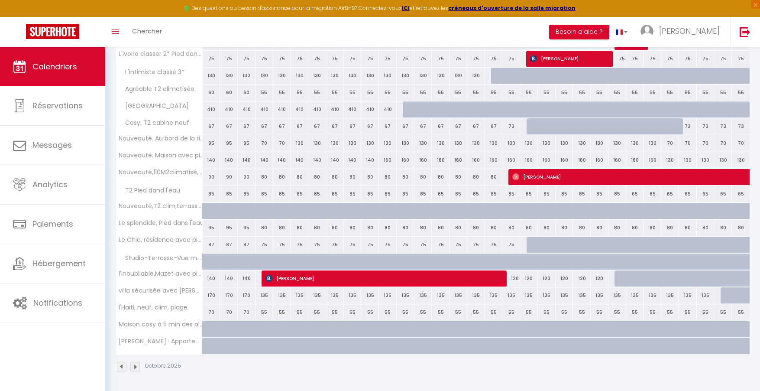
click at [137, 370] on img at bounding box center [135, 367] width 10 height 10
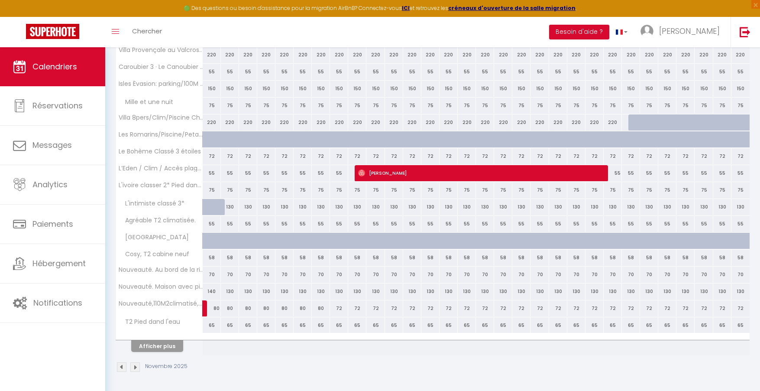
scroll to position [239, 0]
click at [136, 366] on img at bounding box center [135, 367] width 10 height 10
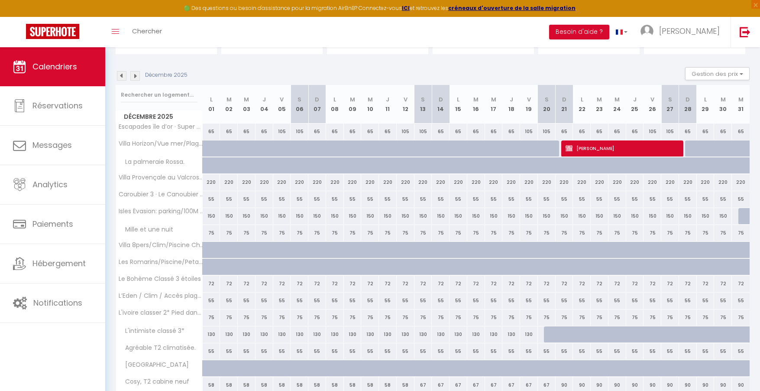
scroll to position [112, 0]
click at [124, 74] on img at bounding box center [122, 75] width 10 height 10
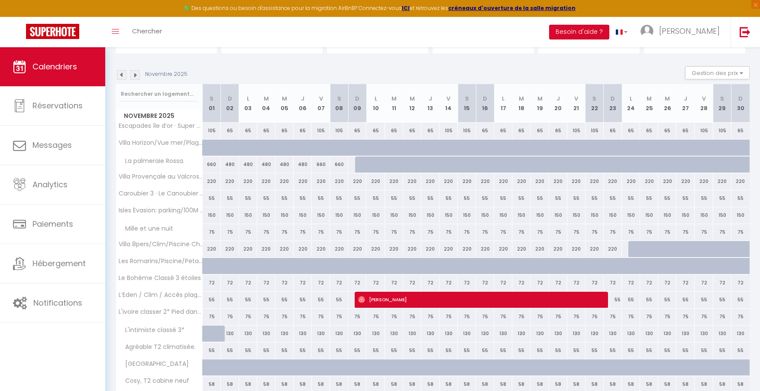
click at [124, 74] on img at bounding box center [122, 75] width 10 height 10
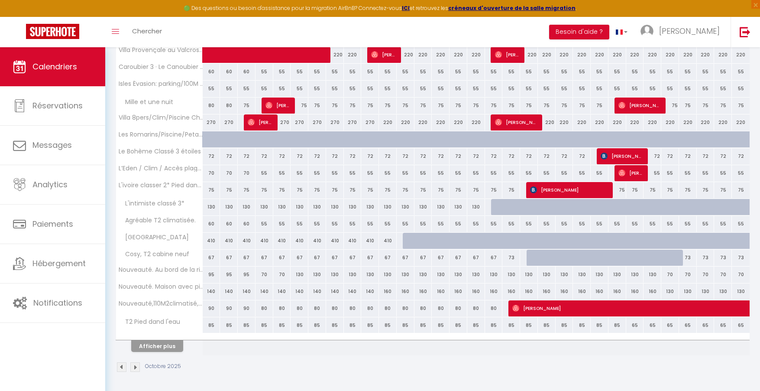
scroll to position [239, 0]
click at [389, 291] on div "160" at bounding box center [388, 291] width 18 height 16
type input "160"
type input "[DATE]"
type input "Dim 12 Octobre 2025"
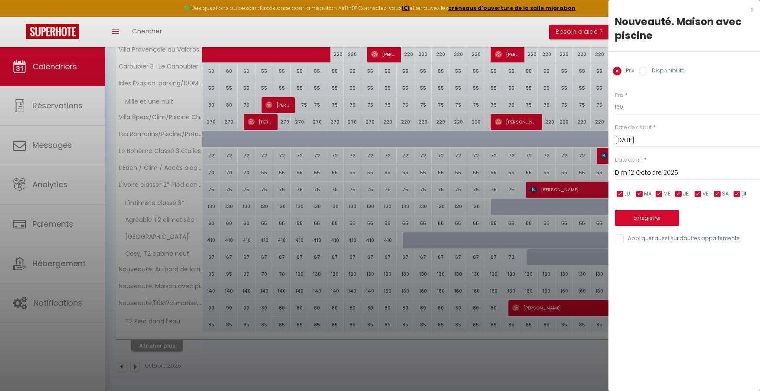
click at [754, 8] on div "x Nouveauté. Maison avec piscine Prix Disponibilité Prix * 160 Statut * Disponi…" at bounding box center [684, 126] width 152 height 252
click at [752, 10] on div "x" at bounding box center [680, 9] width 145 height 10
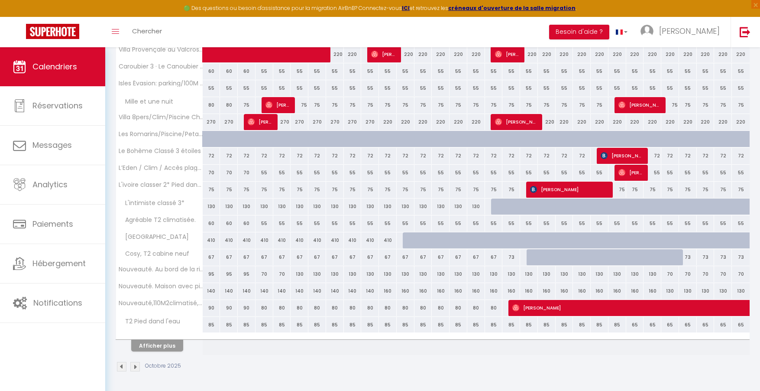
scroll to position [0, 0]
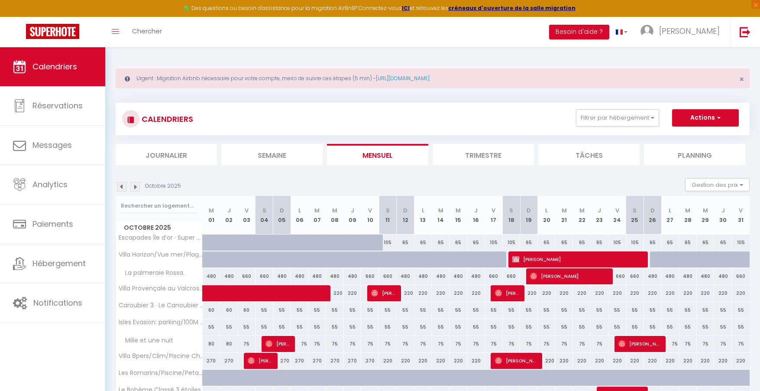
click at [117, 187] on img at bounding box center [122, 187] width 10 height 10
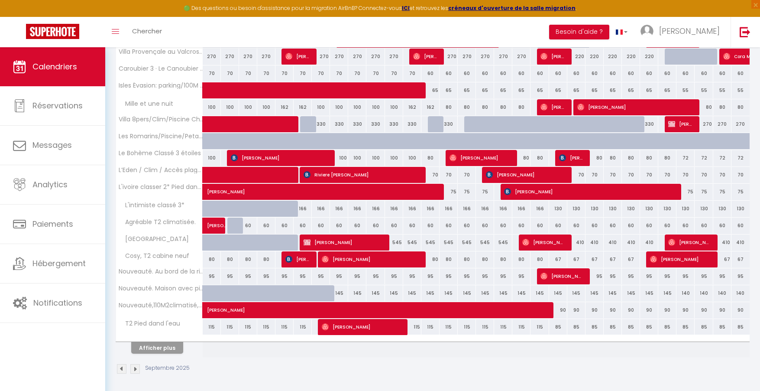
scroll to position [239, 0]
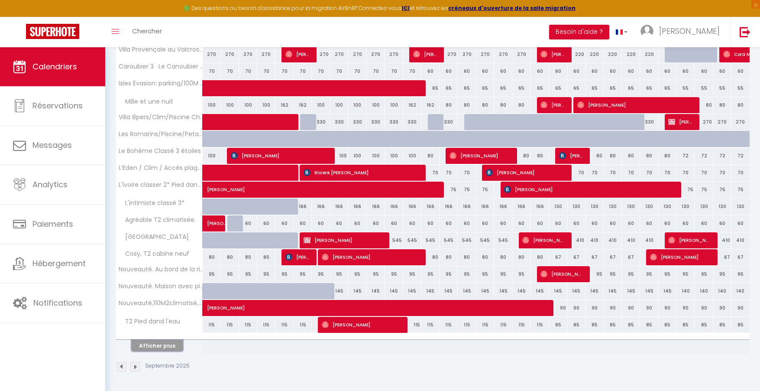
click at [171, 345] on button "Afficher plus" at bounding box center [157, 346] width 52 height 12
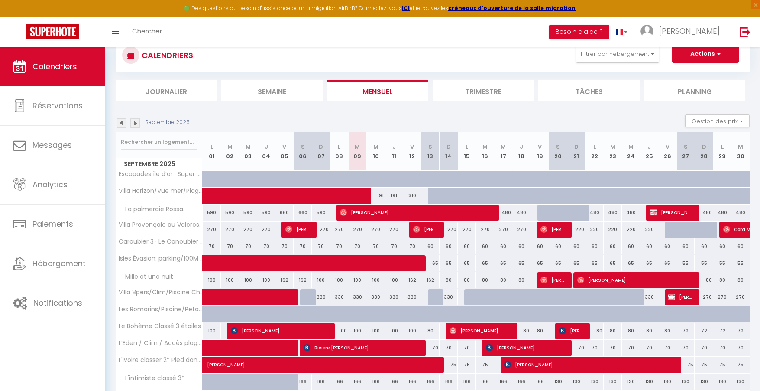
scroll to position [23, 0]
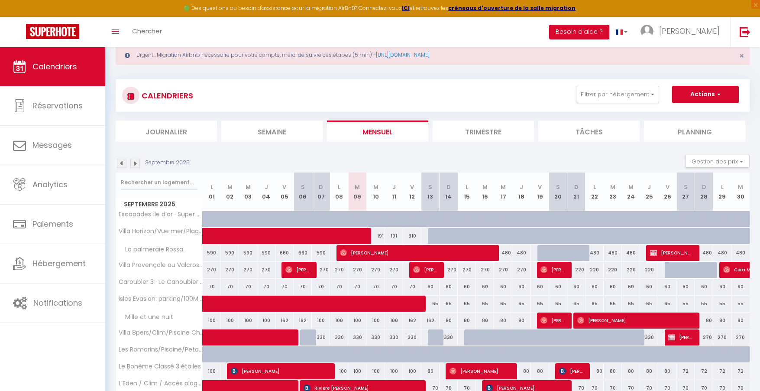
click at [123, 162] on img at bounding box center [122, 164] width 10 height 10
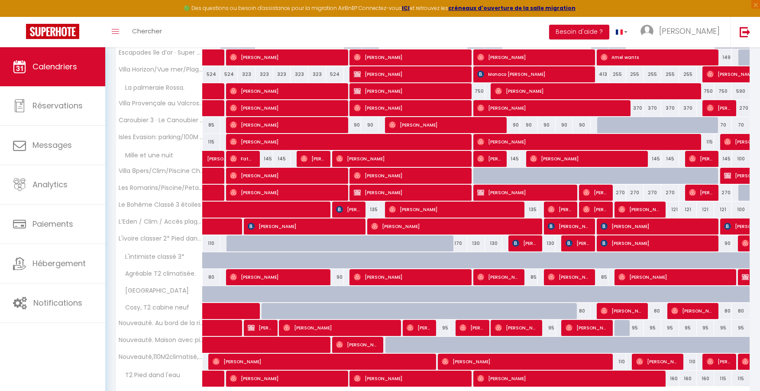
scroll to position [239, 0]
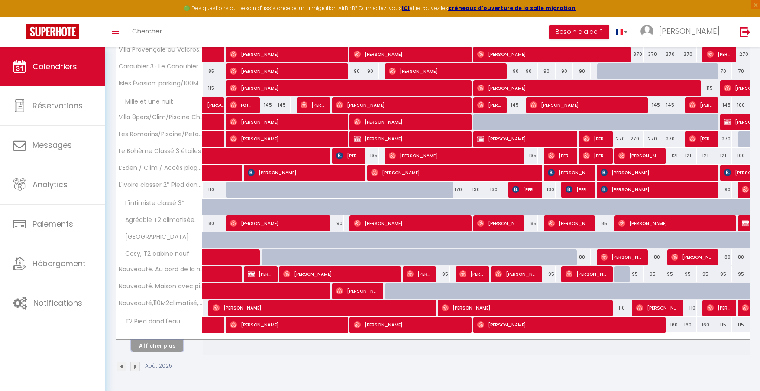
click at [173, 346] on button "Afficher plus" at bounding box center [157, 346] width 52 height 12
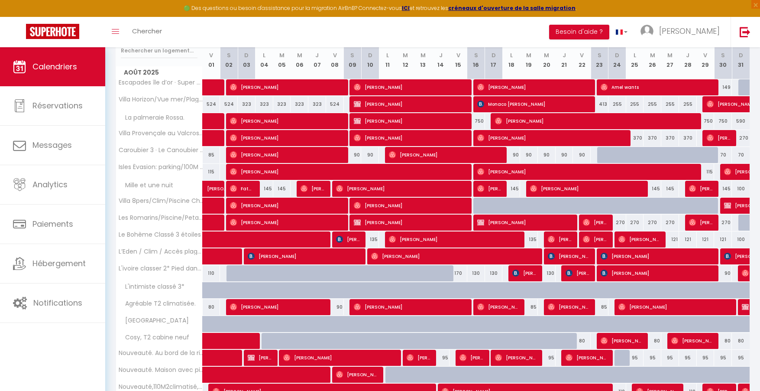
scroll to position [49, 0]
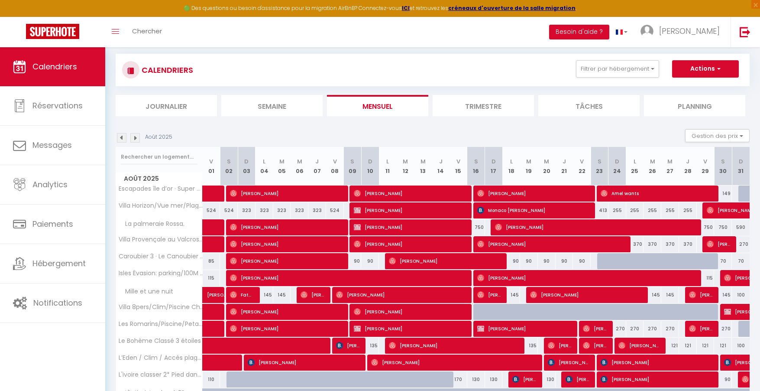
click at [132, 140] on img at bounding box center [135, 138] width 10 height 10
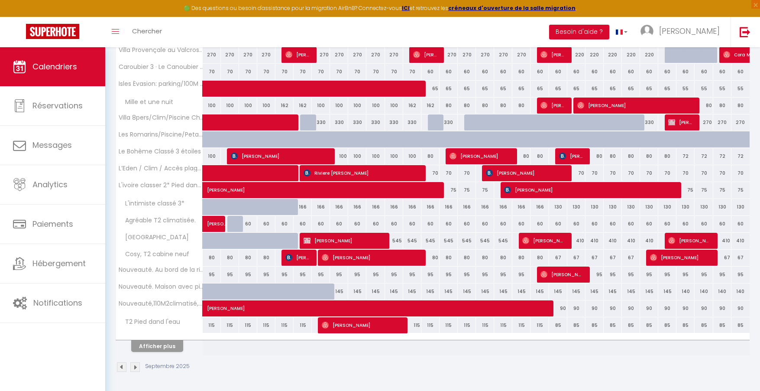
scroll to position [239, 0]
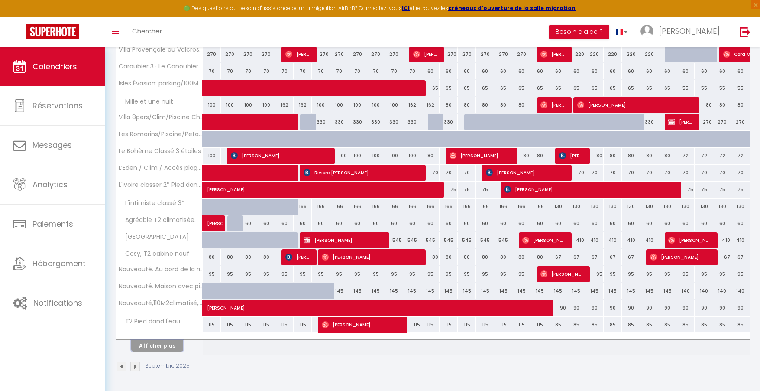
click at [168, 348] on button "Afficher plus" at bounding box center [157, 346] width 52 height 12
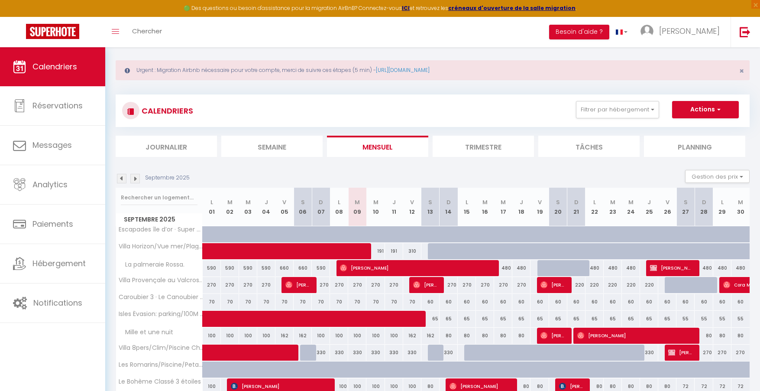
scroll to position [0, 0]
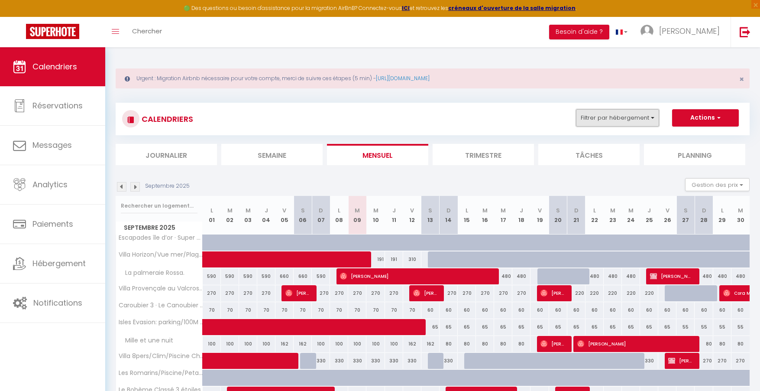
click at [626, 116] on button "Filtrer par hébergement" at bounding box center [617, 117] width 83 height 17
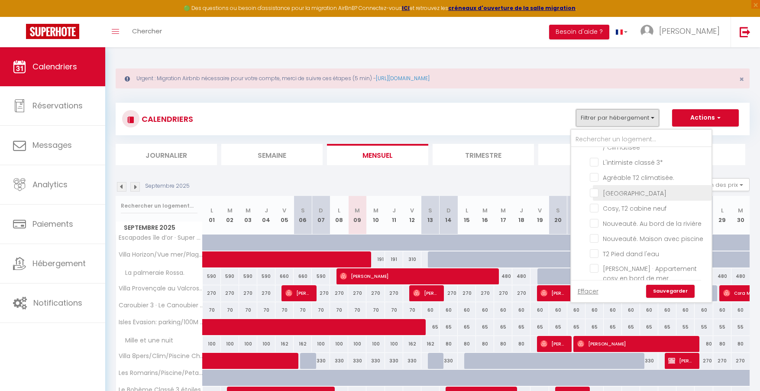
scroll to position [409, 0]
click at [597, 233] on input "Nouveauté. Maison avec piscine" at bounding box center [649, 237] width 119 height 9
checkbox input "true"
checkbox input "false"
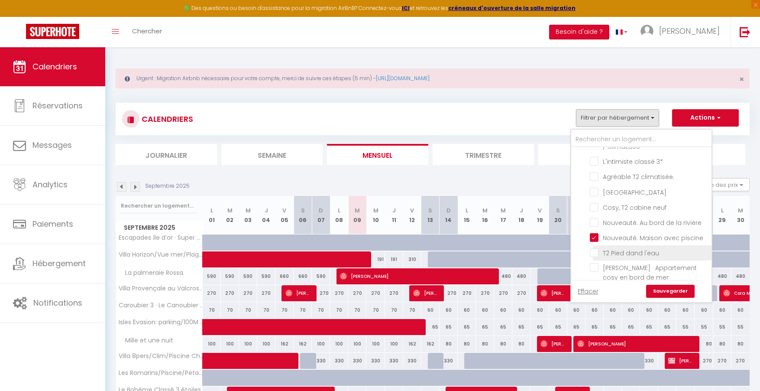
checkbox input "false"
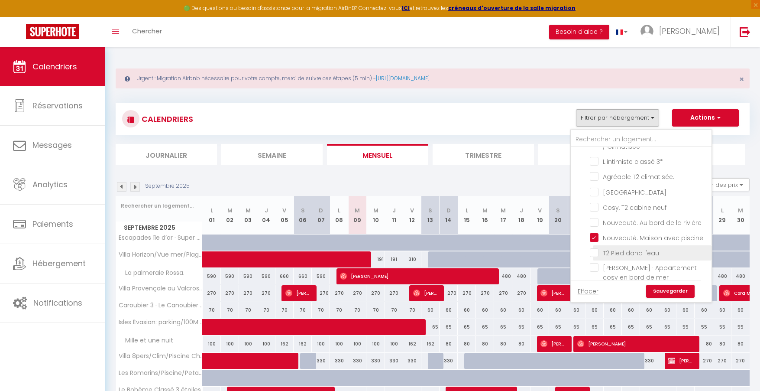
checkbox input "false"
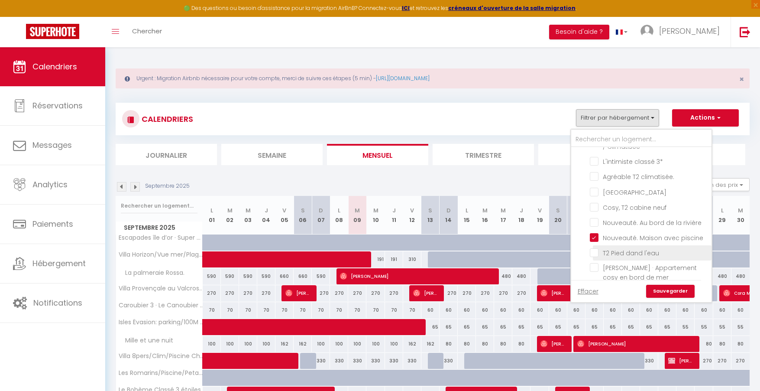
checkbox input "false"
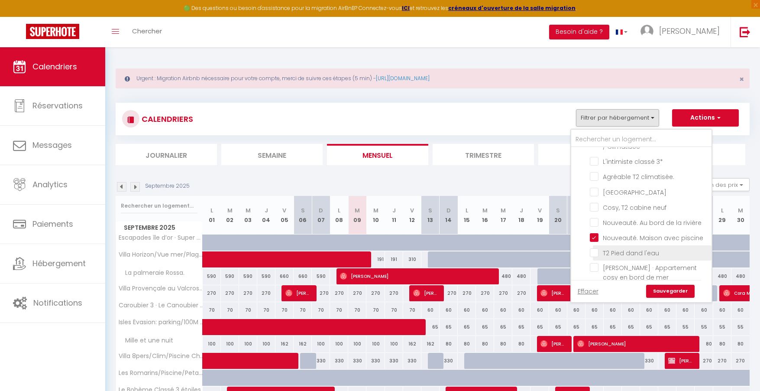
checkbox input "false"
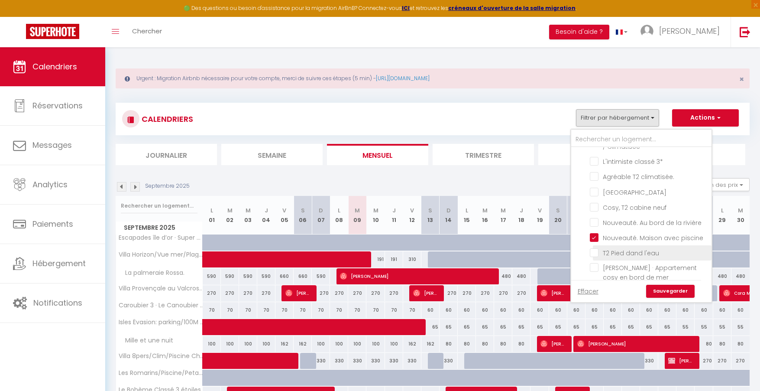
checkbox input "false"
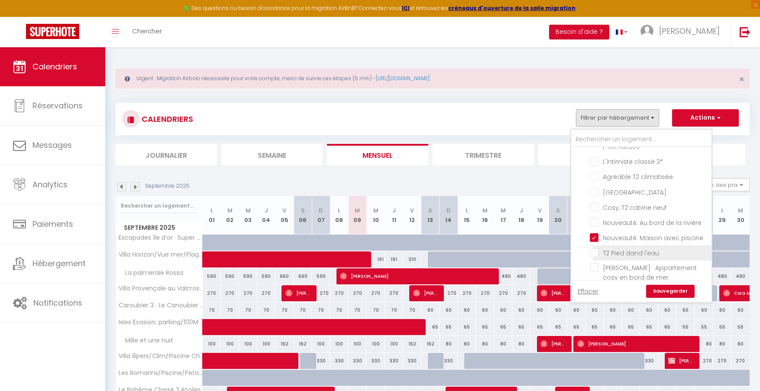
checkbox input "false"
click at [667, 291] on link "Sauvegarder" at bounding box center [670, 291] width 49 height 13
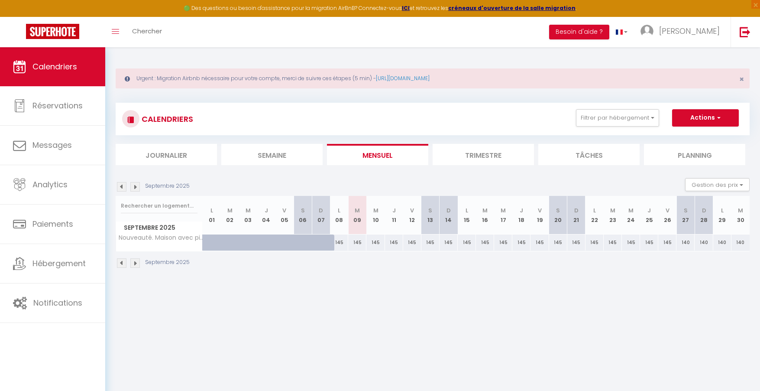
click at [120, 185] on img at bounding box center [122, 187] width 10 height 10
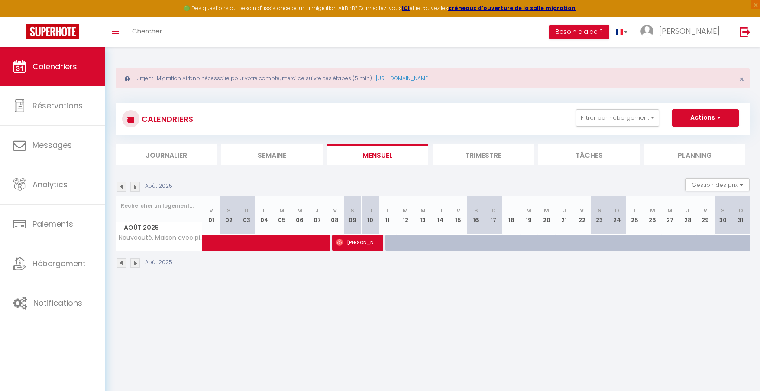
click at [120, 185] on img at bounding box center [122, 187] width 10 height 10
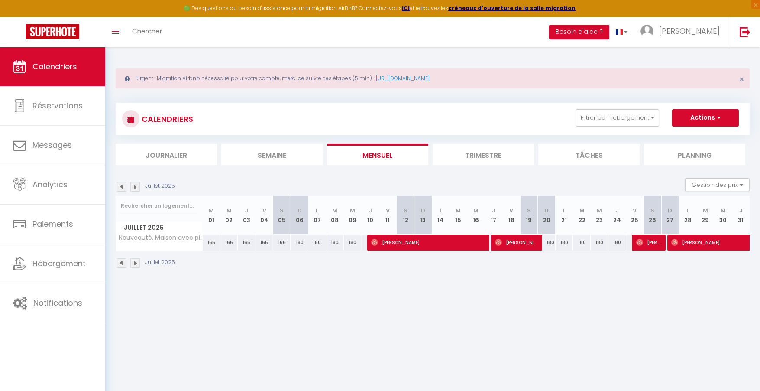
click at [138, 186] on img at bounding box center [135, 187] width 10 height 10
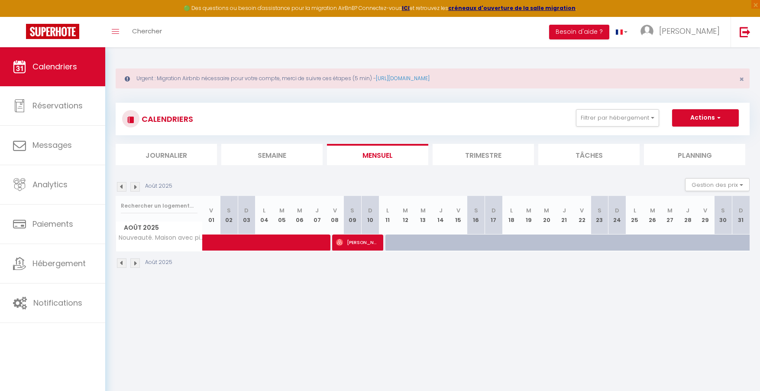
click at [124, 188] on img at bounding box center [122, 187] width 10 height 10
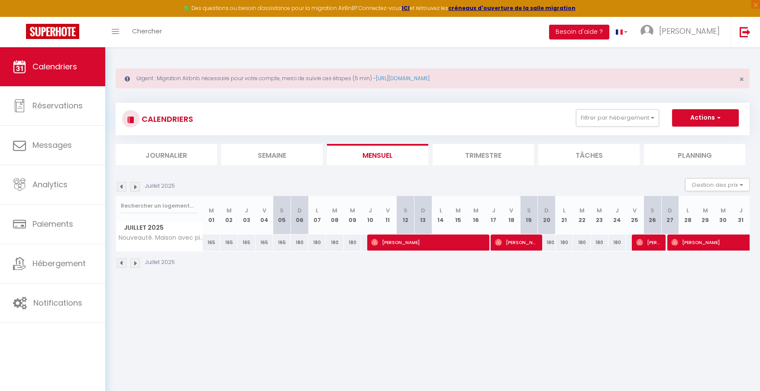
click at [138, 188] on img at bounding box center [135, 187] width 10 height 10
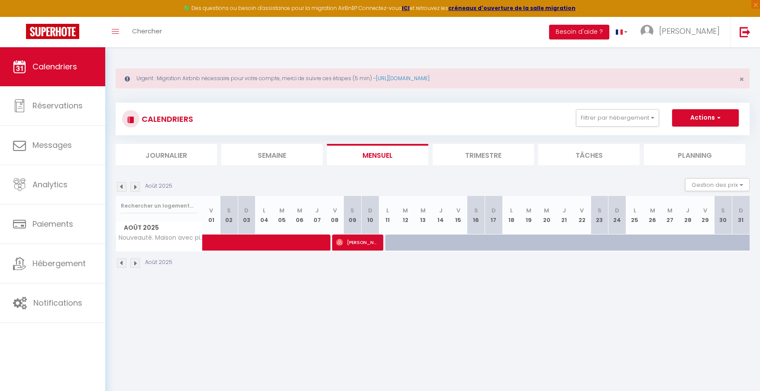
click at [133, 189] on img at bounding box center [135, 187] width 10 height 10
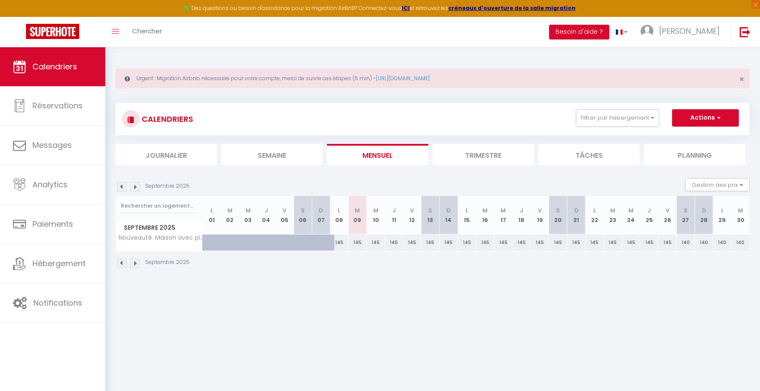
click at [124, 186] on img at bounding box center [122, 187] width 10 height 10
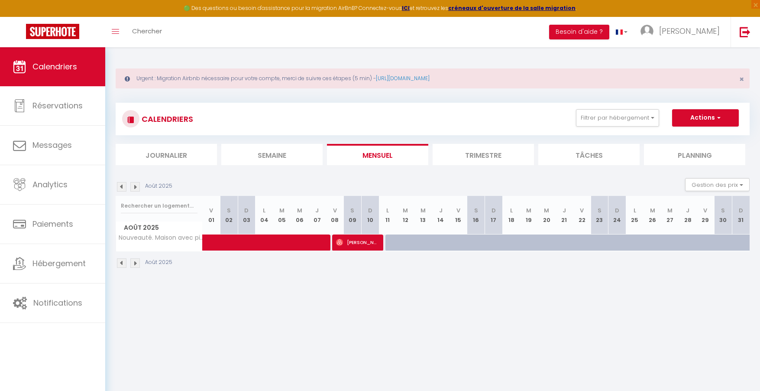
click at [124, 186] on img at bounding box center [122, 187] width 10 height 10
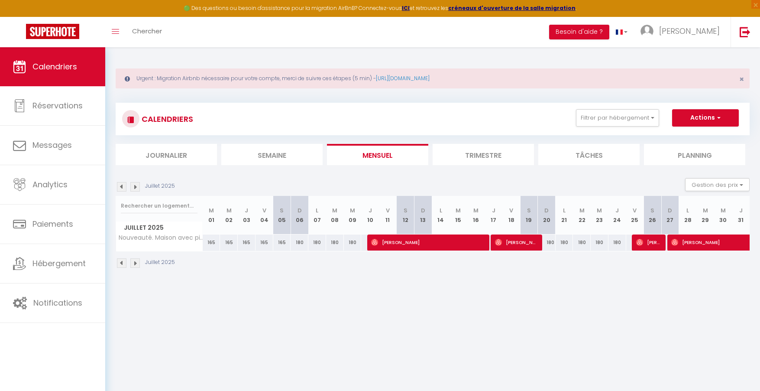
click at [124, 186] on img at bounding box center [122, 187] width 10 height 10
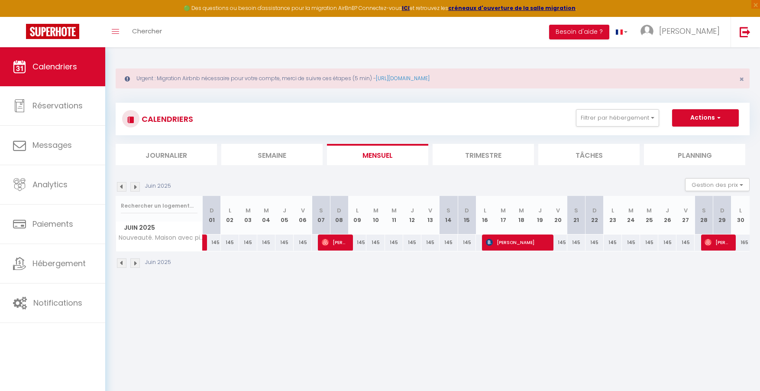
click at [134, 187] on img at bounding box center [135, 187] width 10 height 10
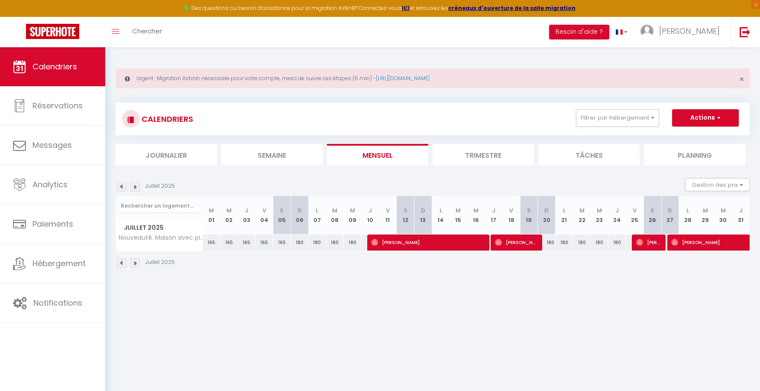
click at [134, 187] on img at bounding box center [135, 187] width 10 height 10
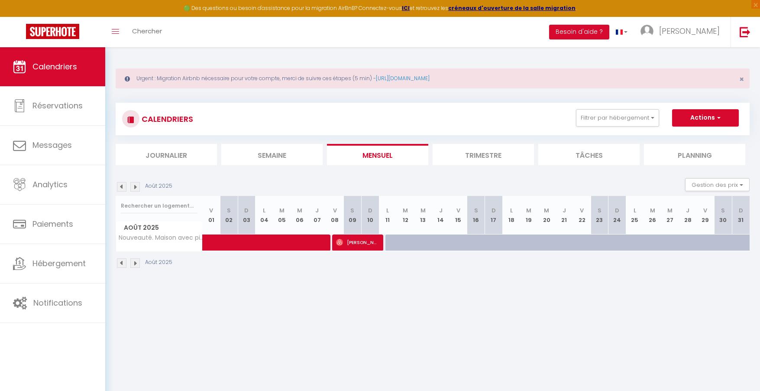
click at [134, 187] on img at bounding box center [135, 187] width 10 height 10
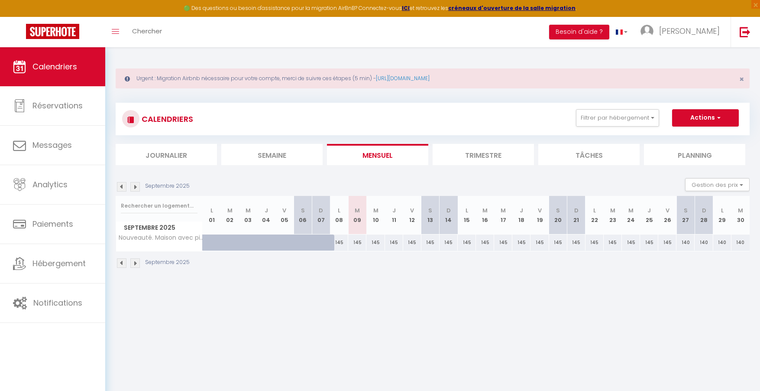
click at [134, 186] on img at bounding box center [135, 187] width 10 height 10
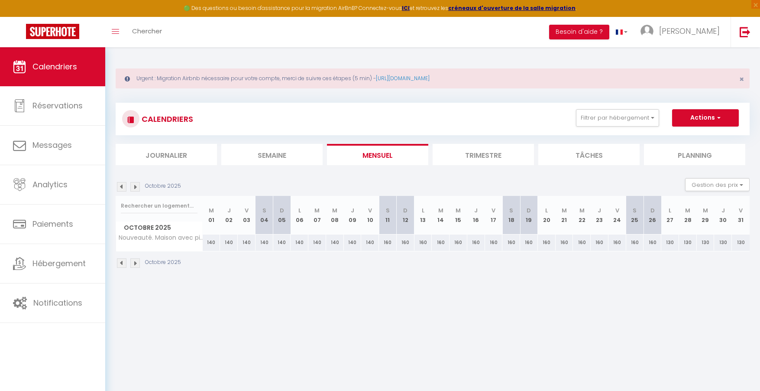
click at [134, 186] on img at bounding box center [135, 187] width 10 height 10
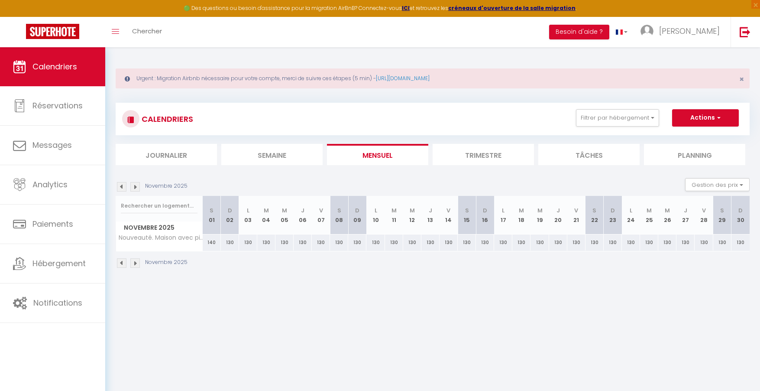
click at [134, 186] on img at bounding box center [135, 187] width 10 height 10
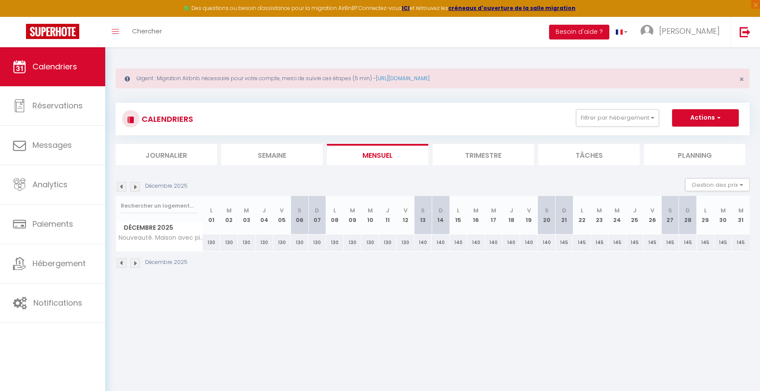
click at [134, 186] on img at bounding box center [135, 187] width 10 height 10
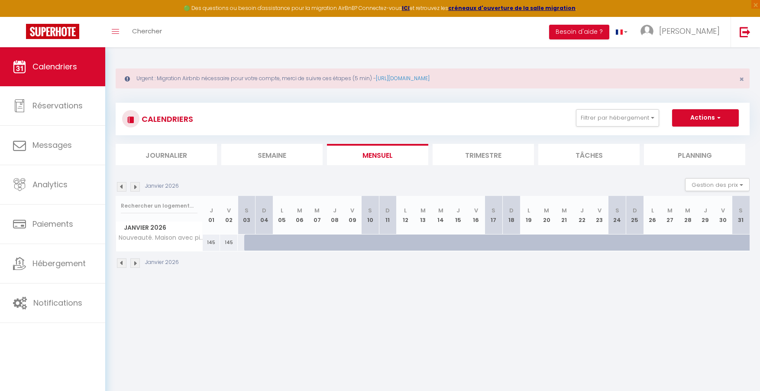
click at [120, 185] on img at bounding box center [122, 187] width 10 height 10
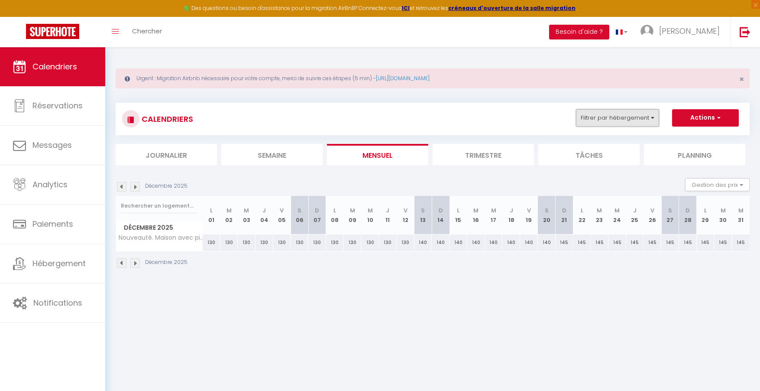
click at [637, 117] on button "Filtrer par hébergement" at bounding box center [617, 117] width 83 height 17
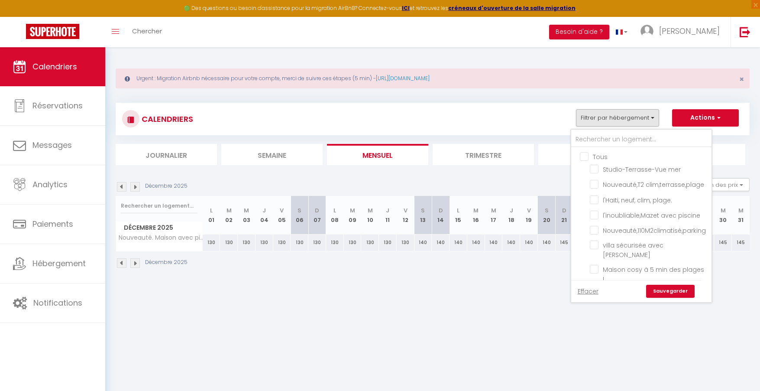
click at [581, 158] on input "Tous" at bounding box center [650, 156] width 140 height 9
checkbox input "true"
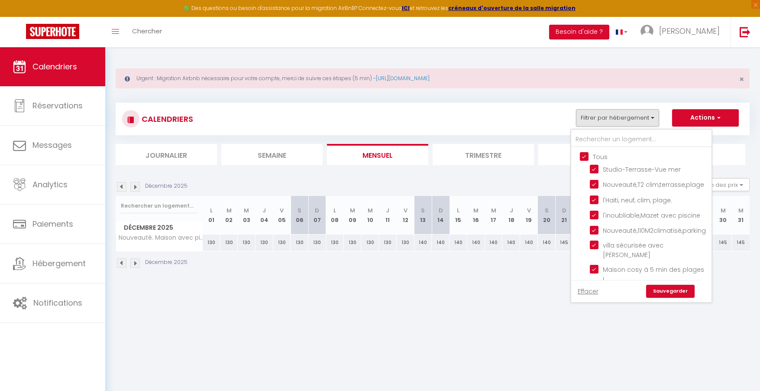
checkbox input "true"
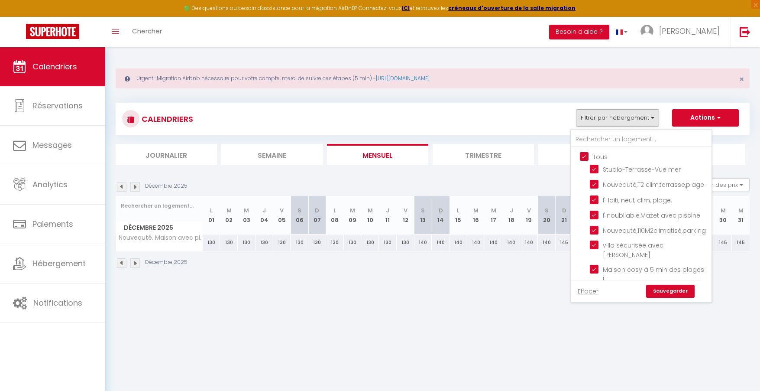
checkbox input "true"
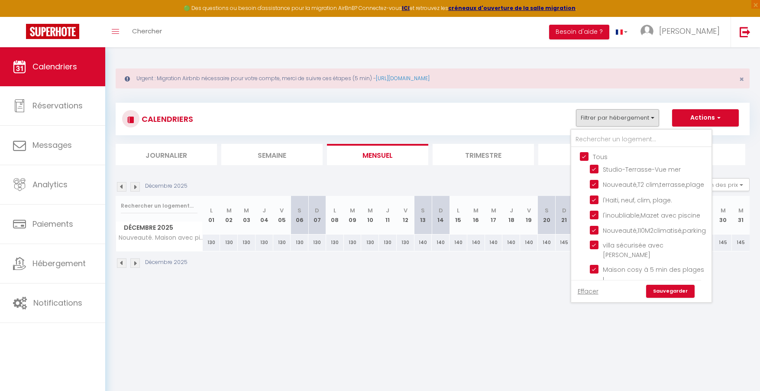
checkbox input "true"
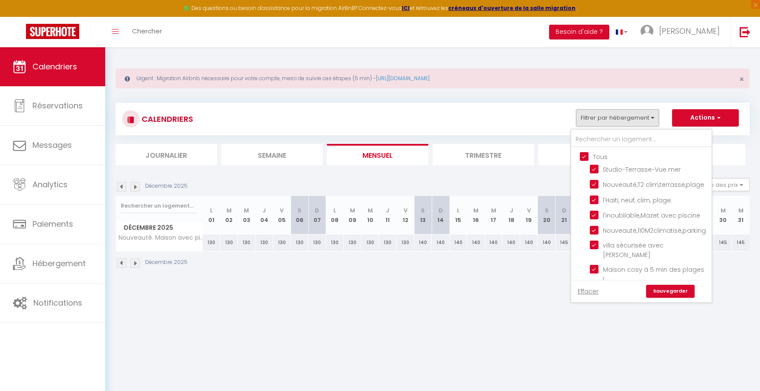
checkbox input "true"
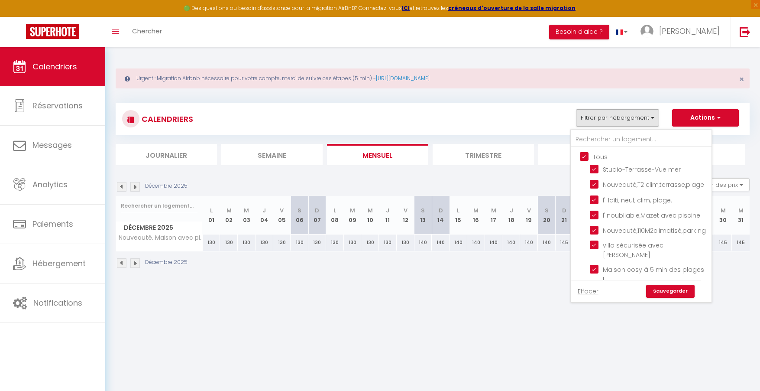
checkbox input "true"
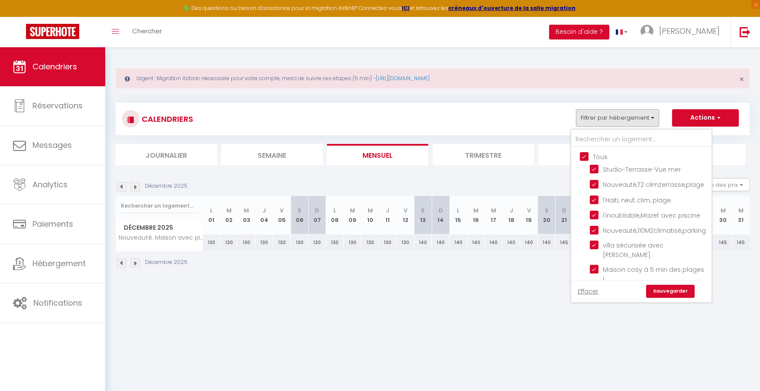
click at [676, 294] on link "Sauvegarder" at bounding box center [670, 291] width 49 height 13
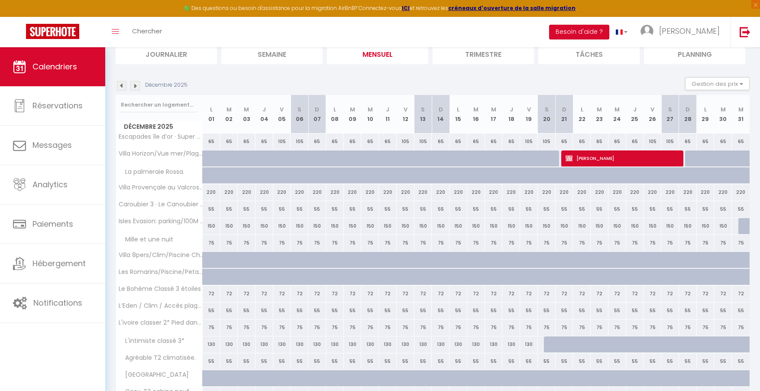
scroll to position [239, 0]
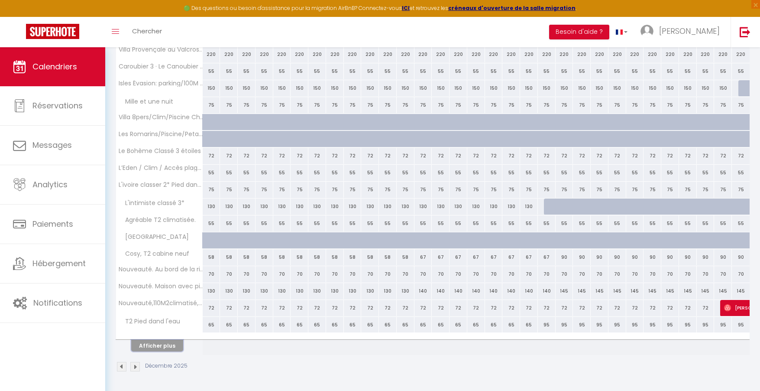
click at [164, 348] on button "Afficher plus" at bounding box center [157, 346] width 52 height 12
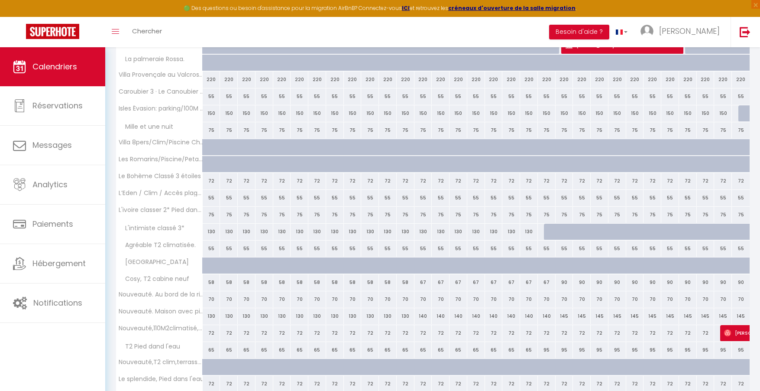
scroll to position [32, 0]
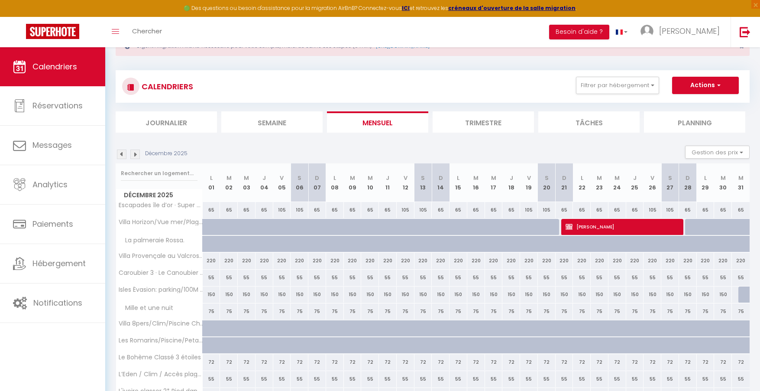
click at [121, 155] on img at bounding box center [122, 154] width 10 height 10
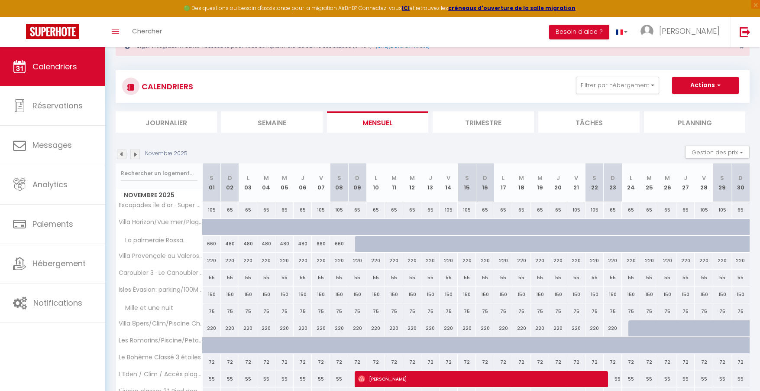
click at [123, 155] on img at bounding box center [122, 154] width 10 height 10
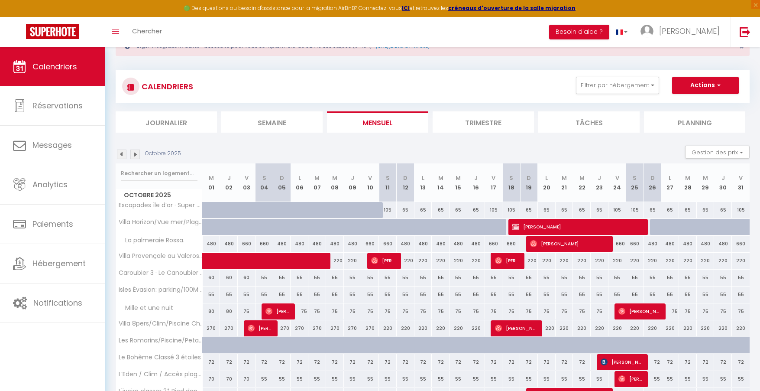
click at [123, 155] on img at bounding box center [122, 154] width 10 height 10
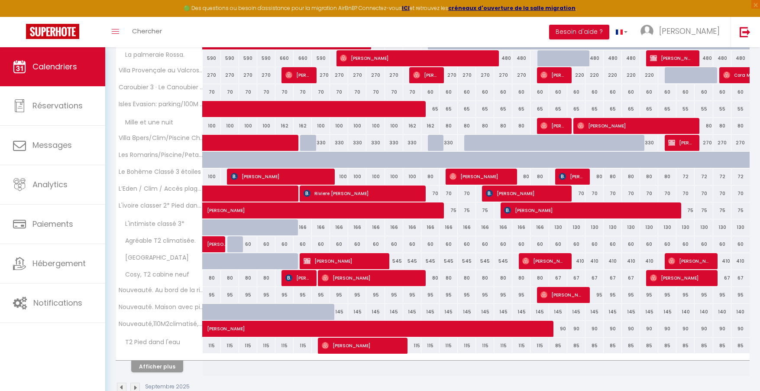
scroll to position [239, 0]
